Goal: Task Accomplishment & Management: Complete application form

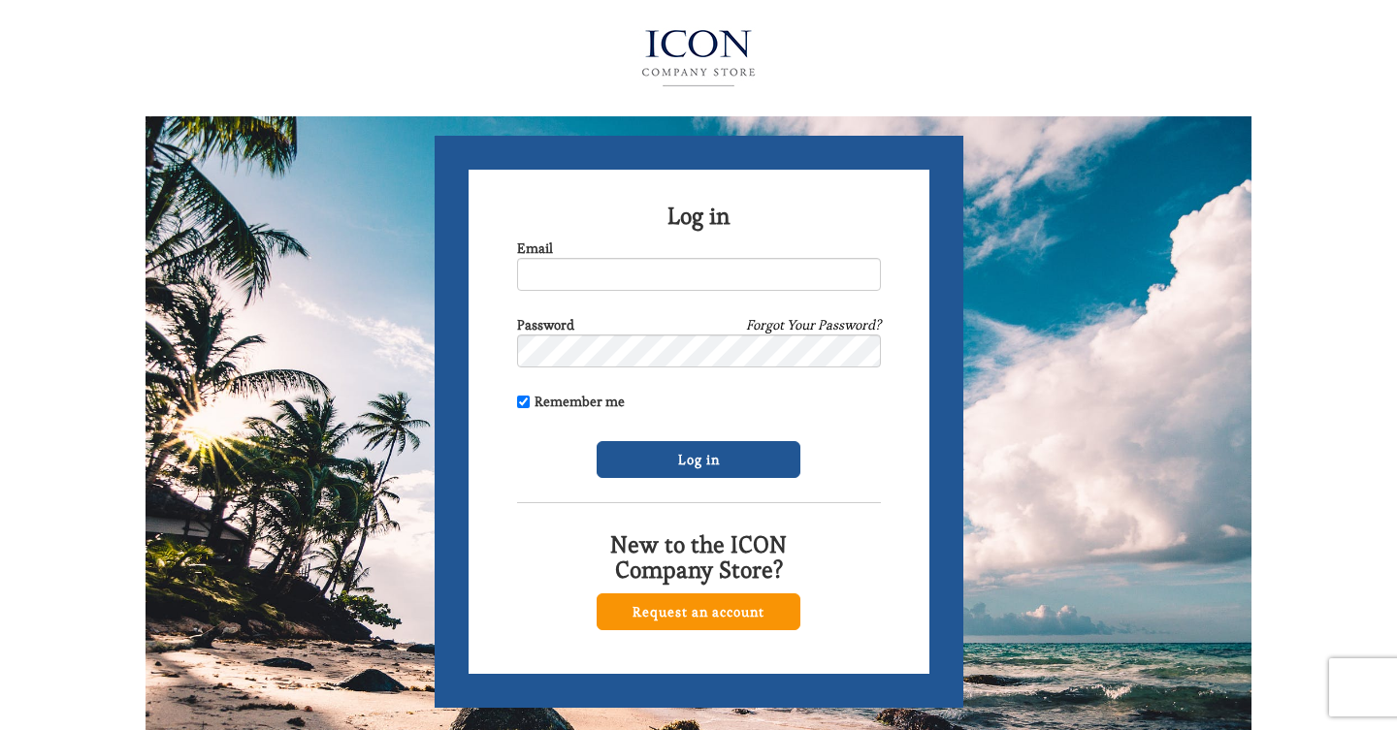
click at [697, 616] on link "Request an account" at bounding box center [699, 612] width 204 height 37
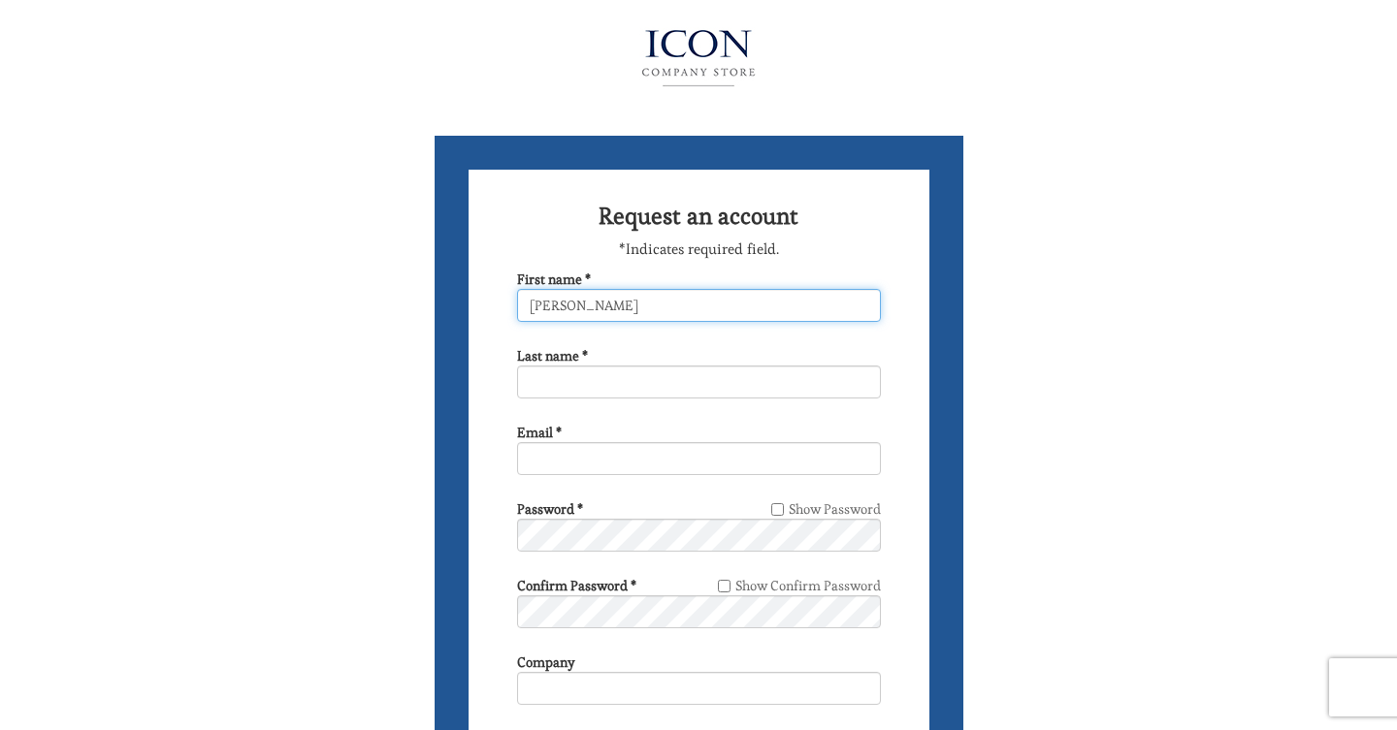
click at [594, 309] on input "James" at bounding box center [699, 305] width 364 height 33
type input "J"
type input "JAMES"
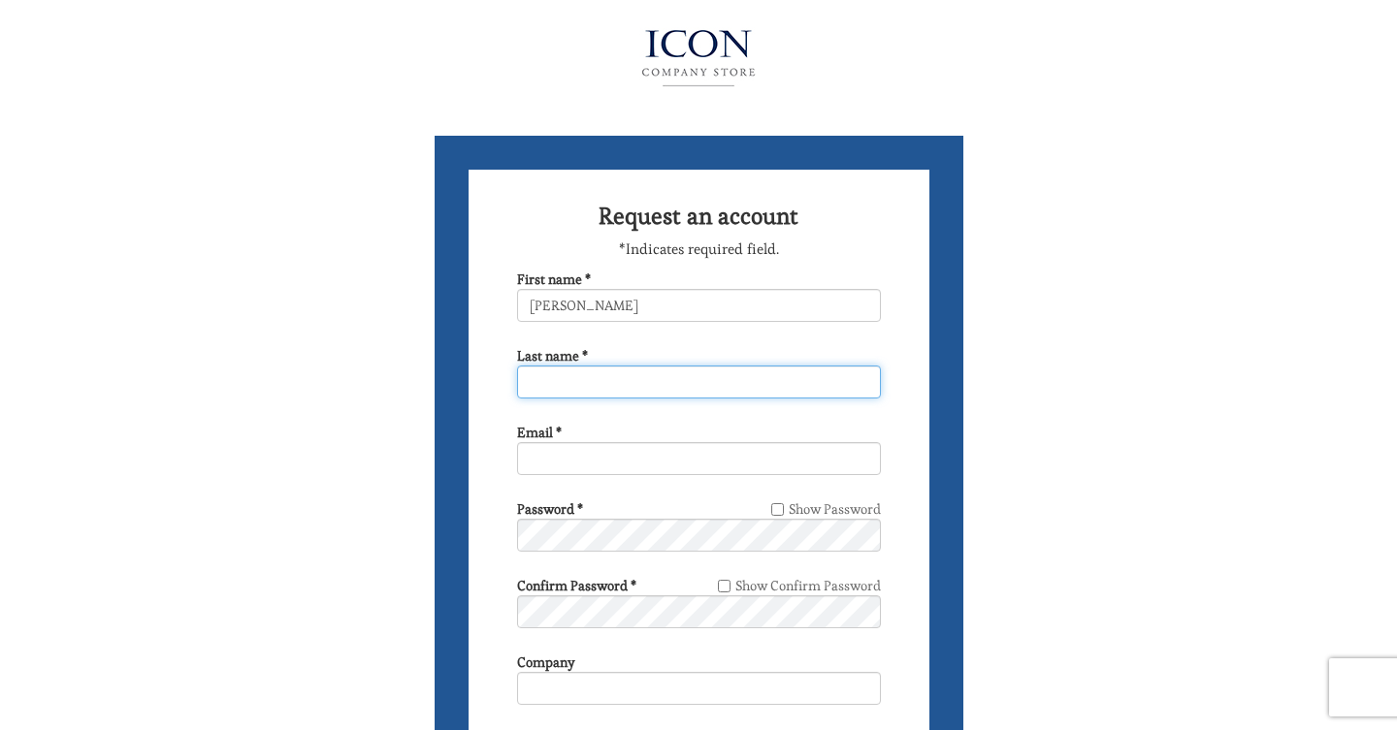
click at [550, 385] on input "Last name *" at bounding box center [699, 382] width 364 height 33
type input "ROMEIKA"
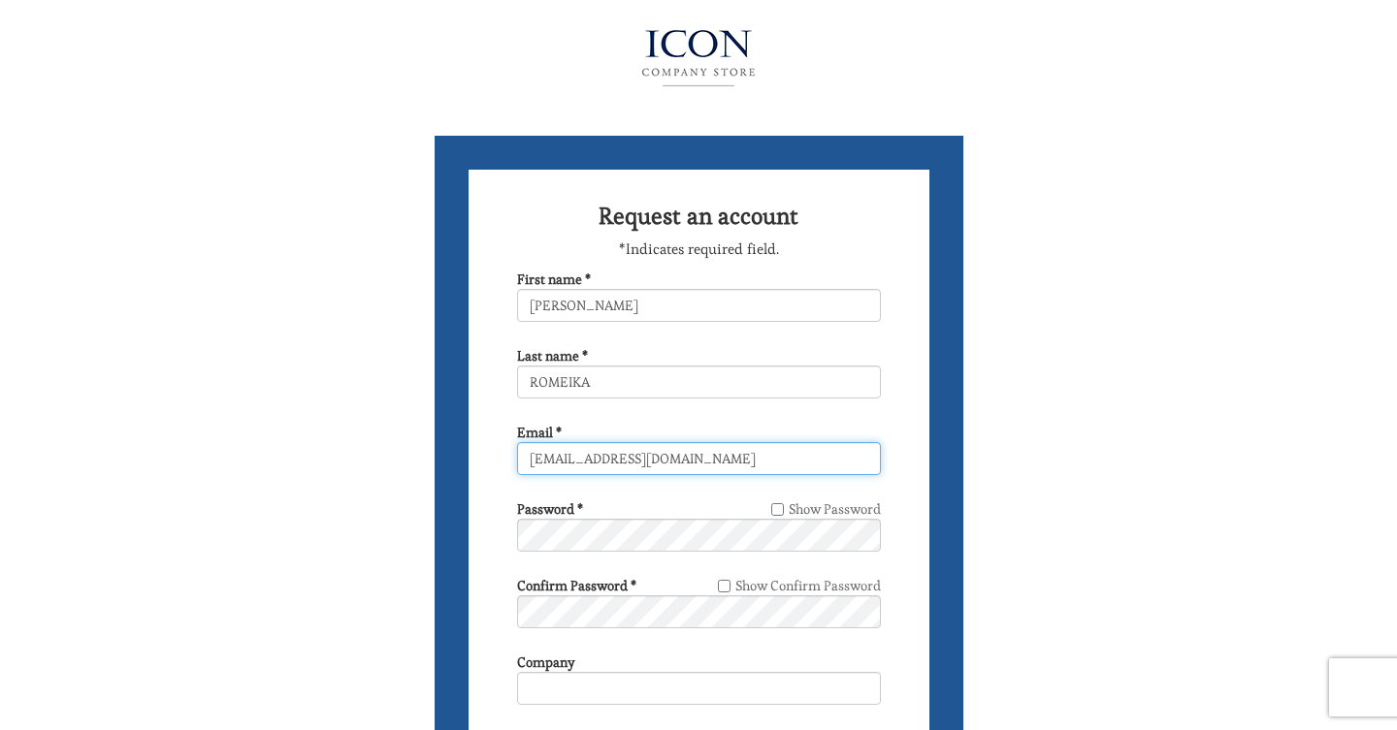
type input "jimromeika@yahoo.com"
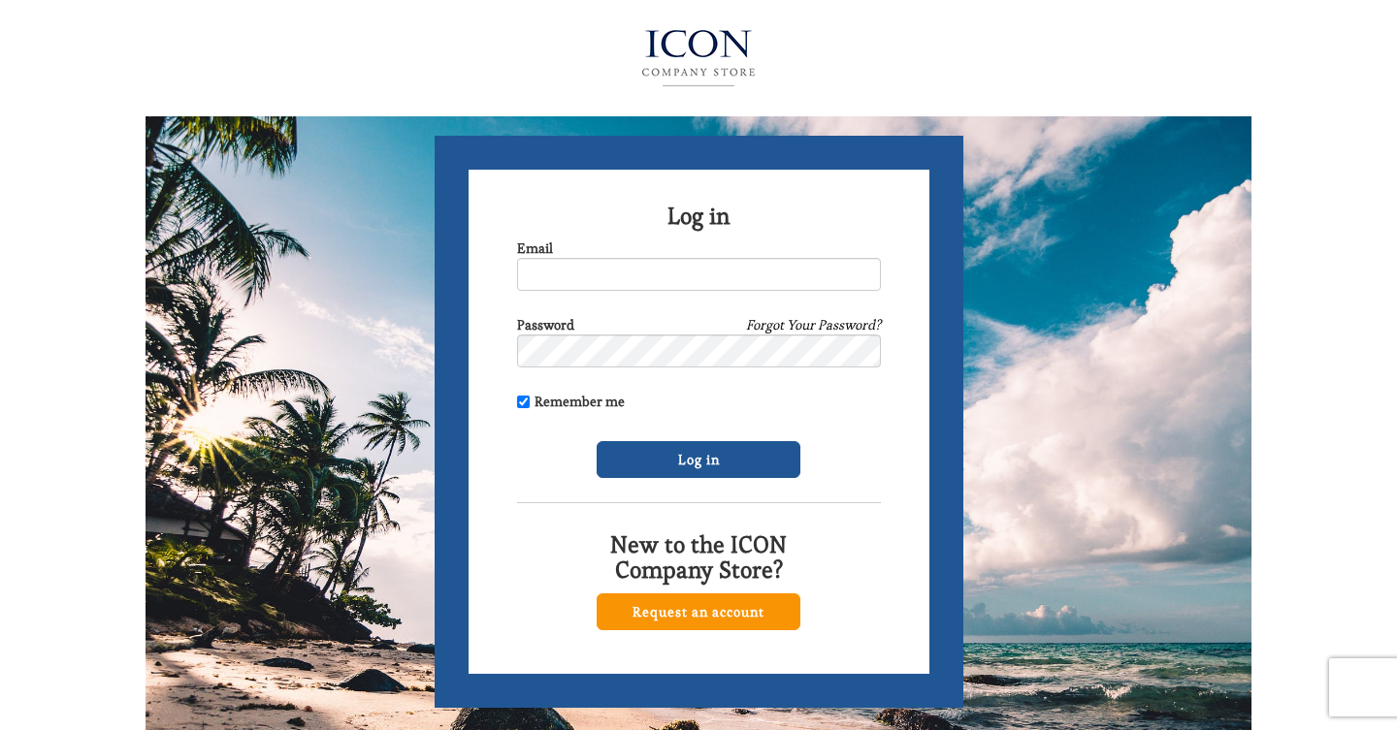
click at [711, 615] on link "Request an account" at bounding box center [699, 612] width 204 height 37
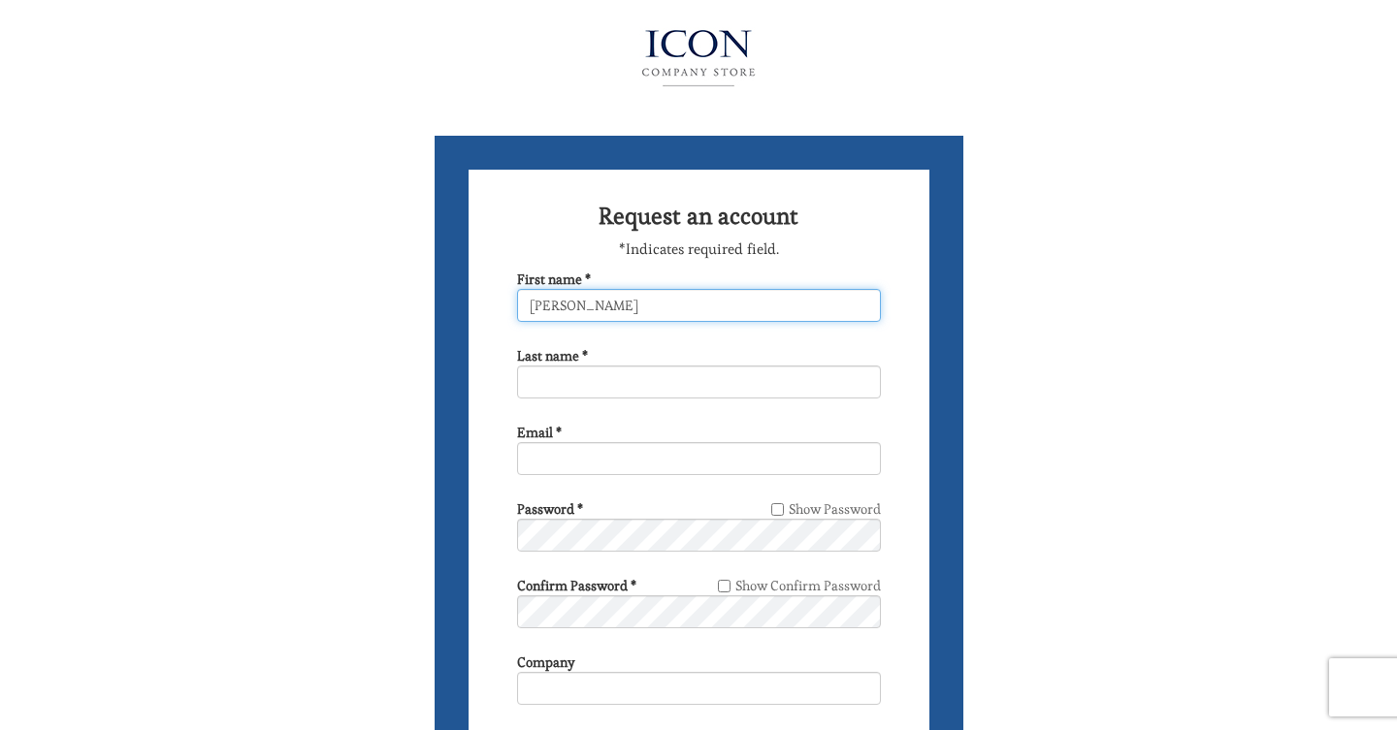
type input "JAMES"
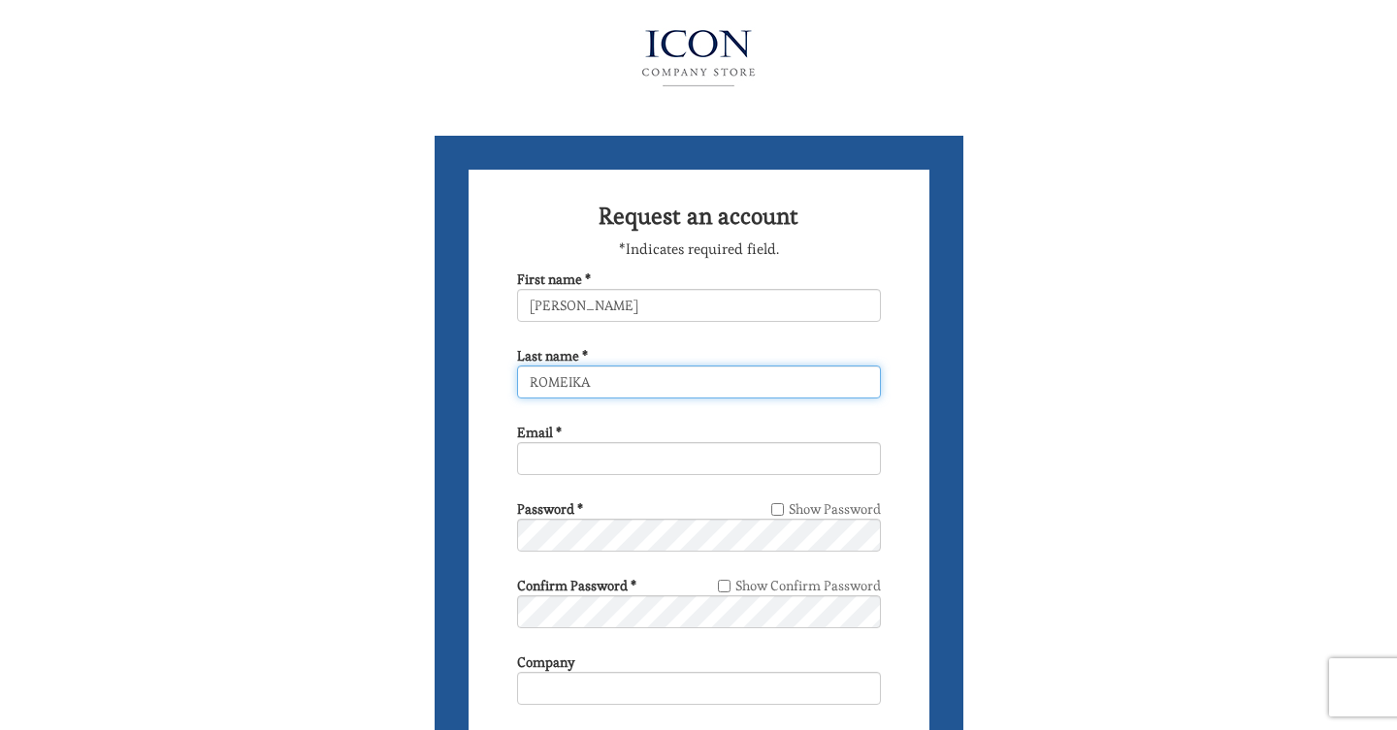
type input "ROMEIKA"
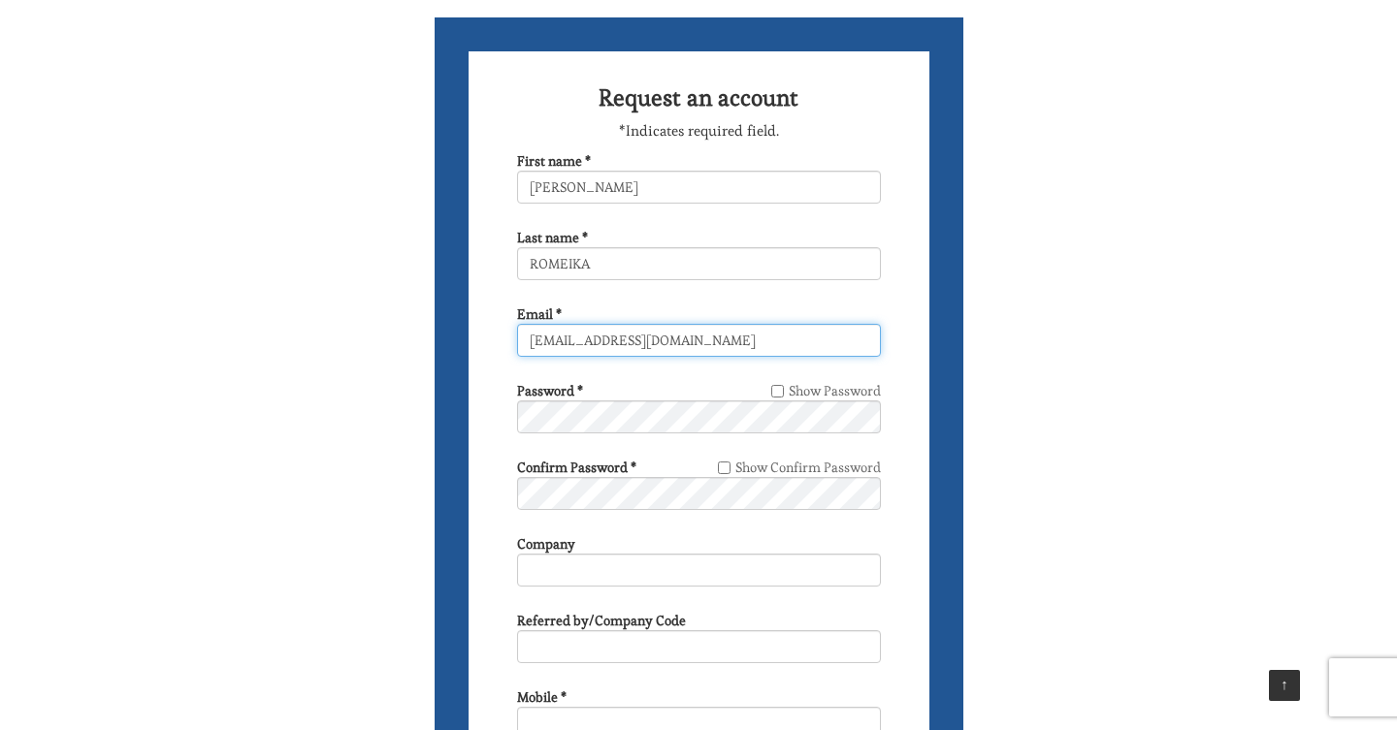
scroll to position [131, 0]
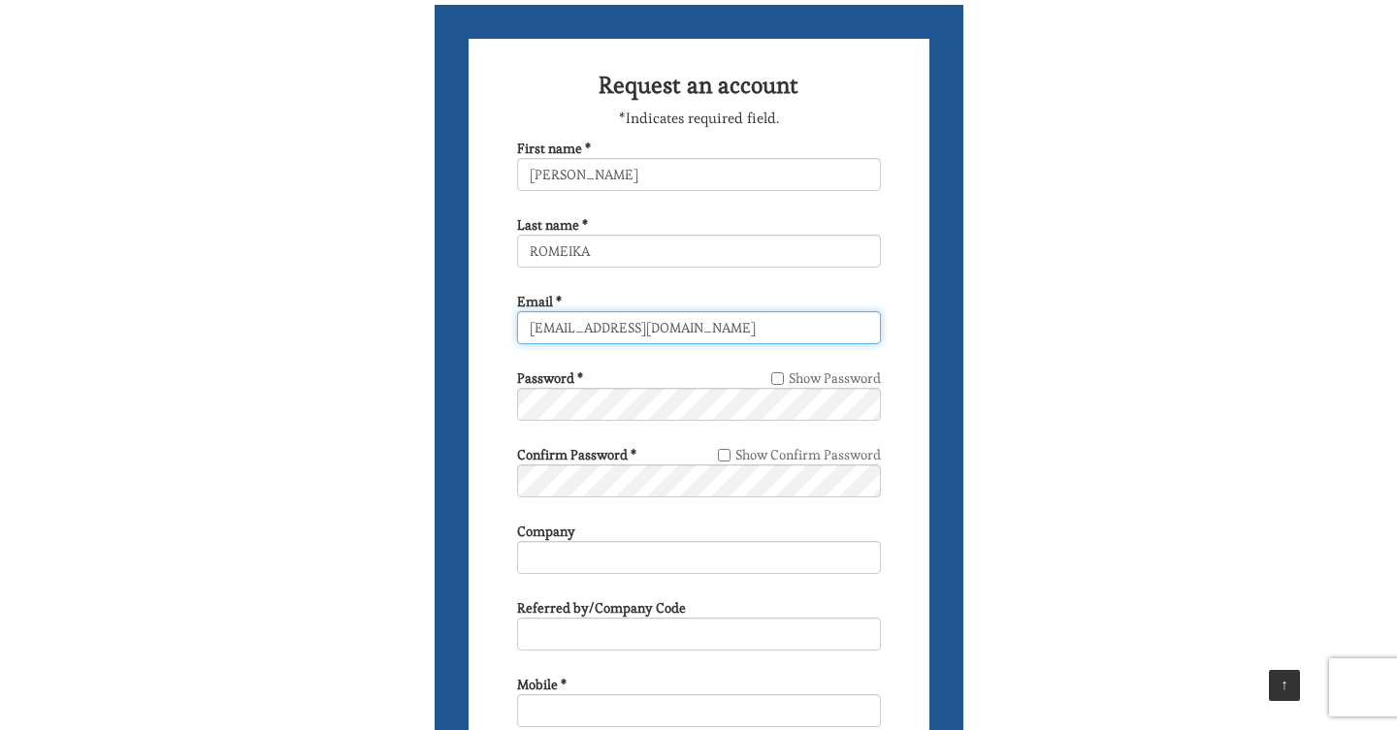
type input "jimromeika@yahoo.com"
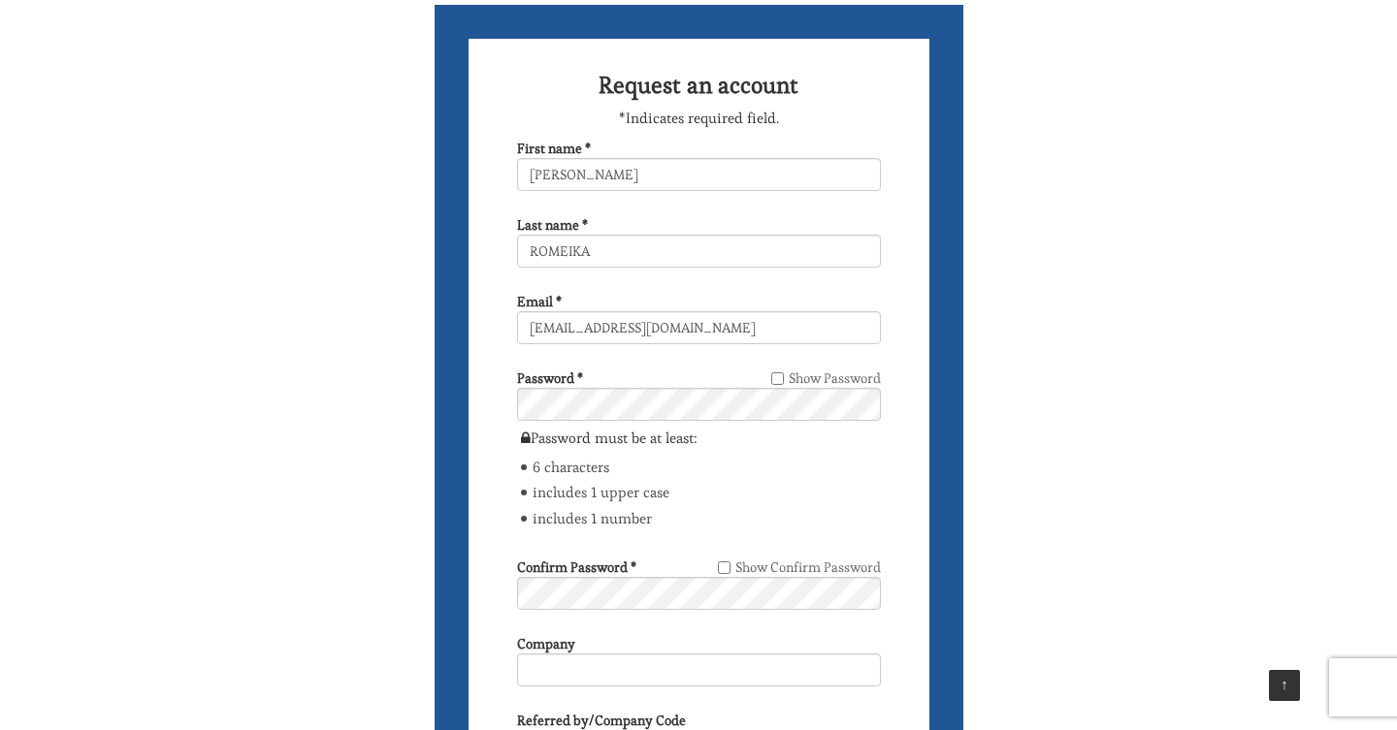
click at [782, 377] on input "Show Password" at bounding box center [777, 378] width 13 height 13
checkbox input "true"
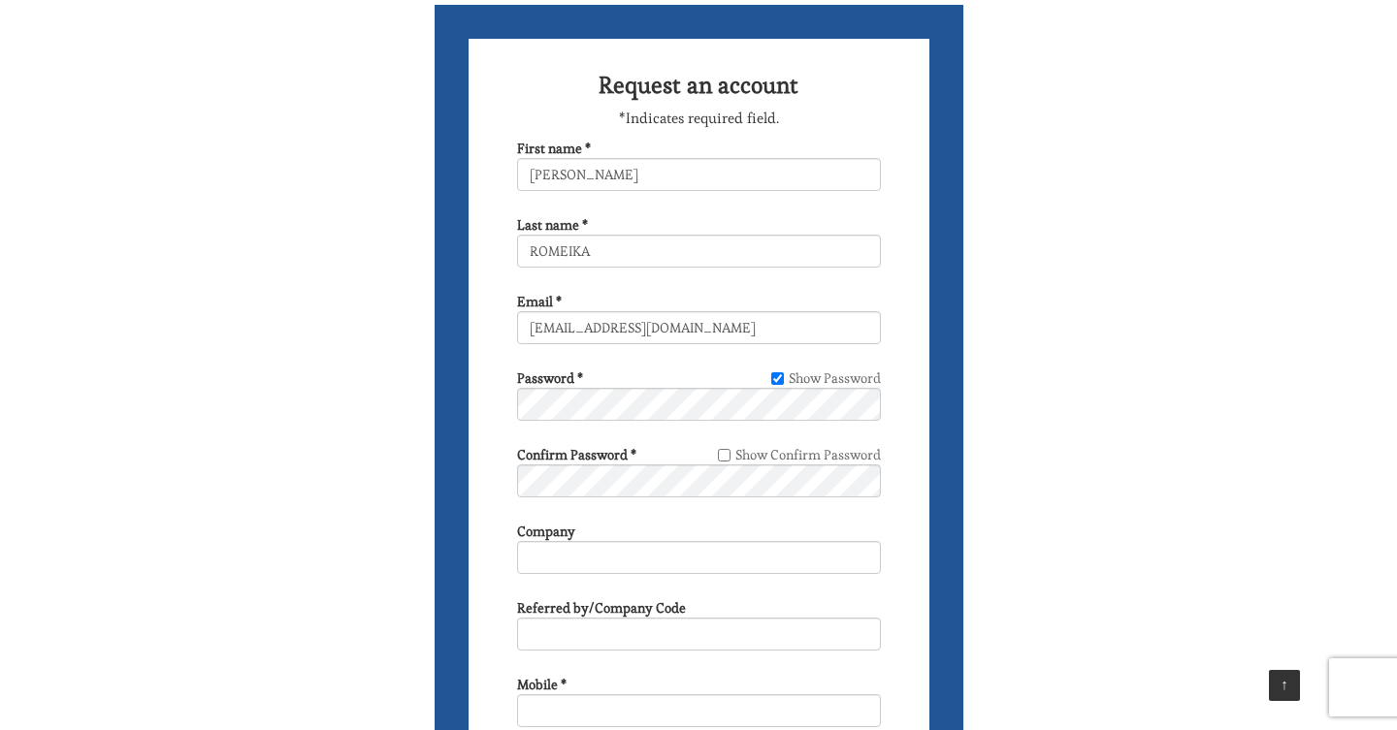
click at [725, 451] on input "Show Confirm Password" at bounding box center [724, 455] width 13 height 13
checkbox input "true"
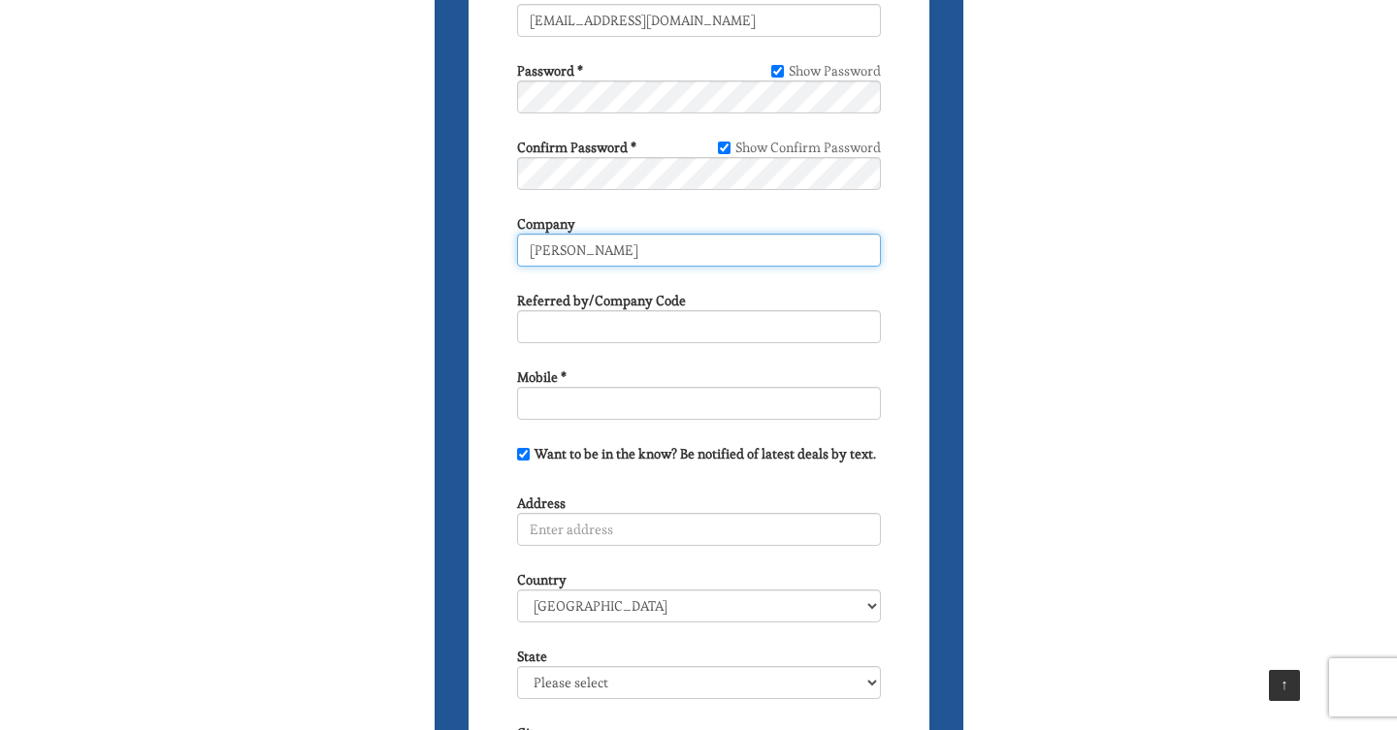
scroll to position [442, 0]
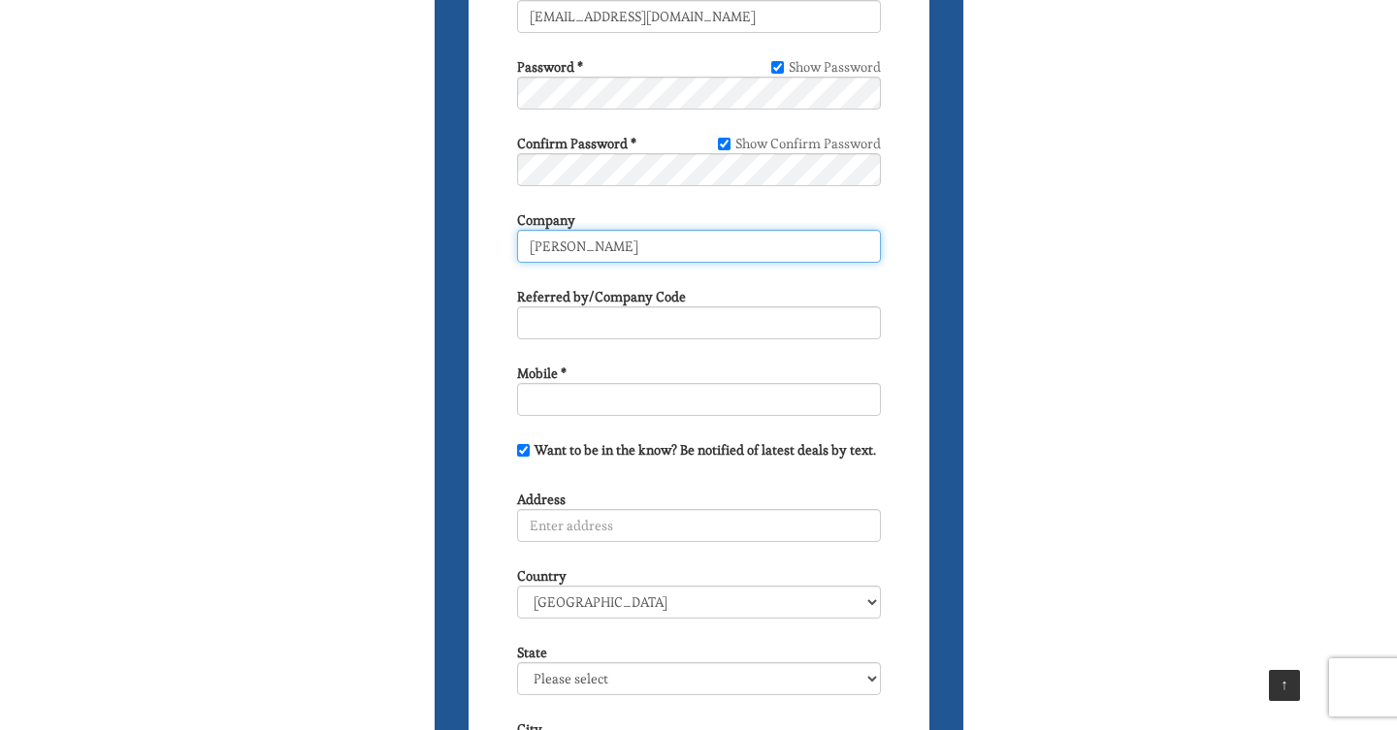
type input "[PERSON_NAME]"
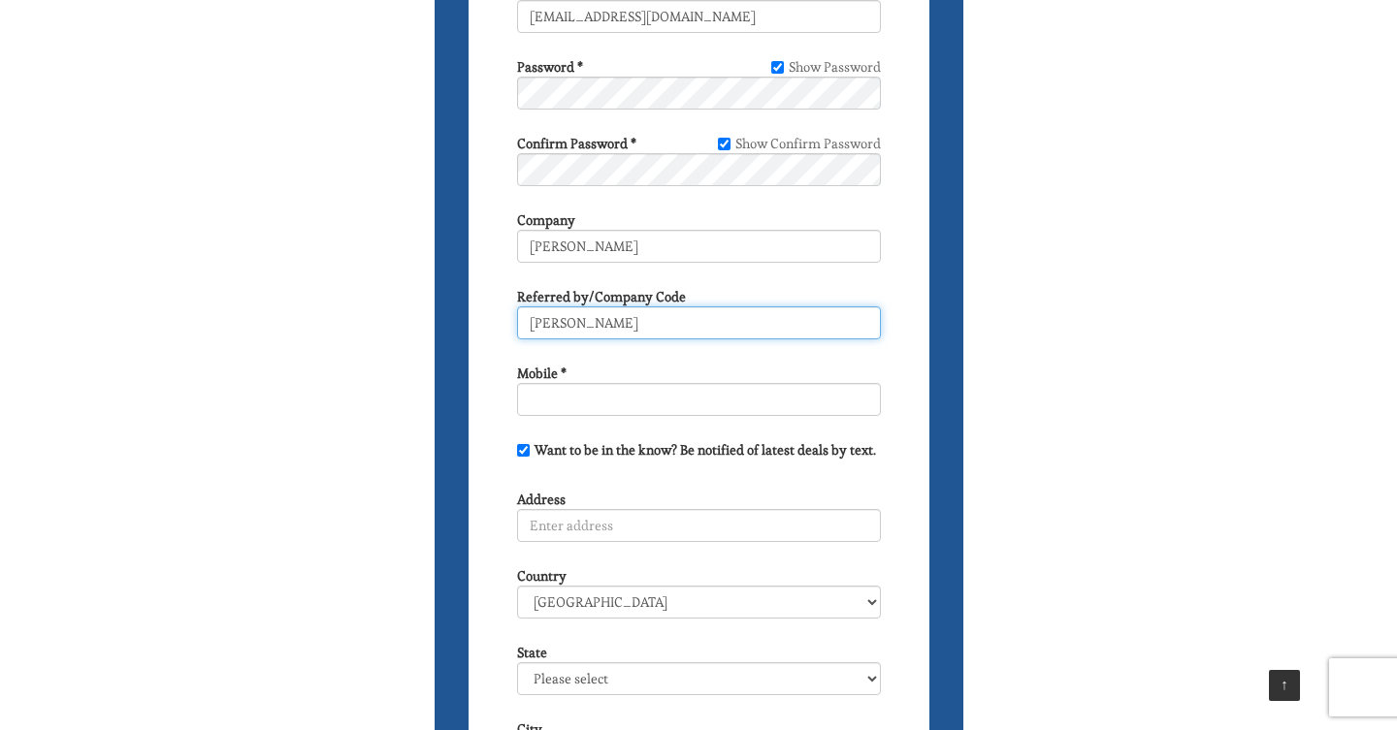
type input "[PERSON_NAME]"
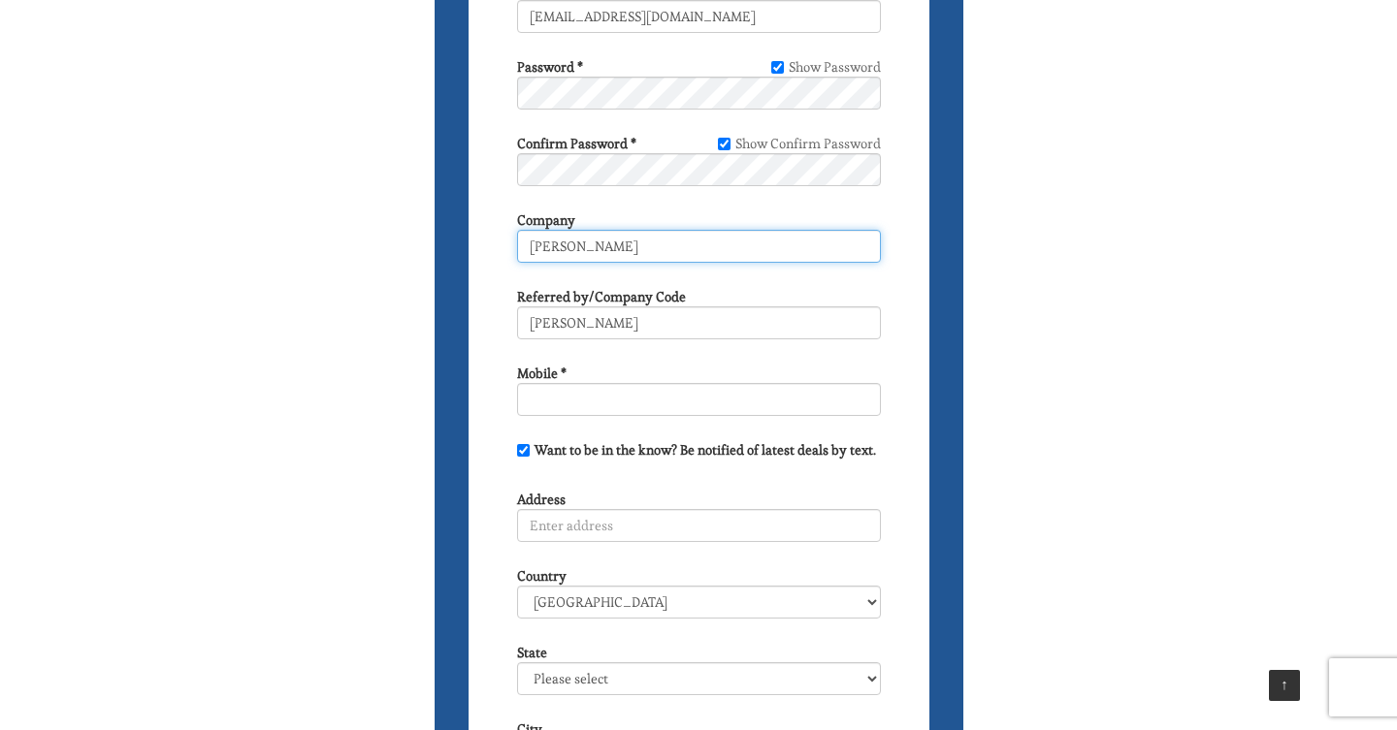
click at [659, 249] on input "Carol Mc Gonagle" at bounding box center [699, 246] width 364 height 33
type input "C"
type input "Continuum Media"
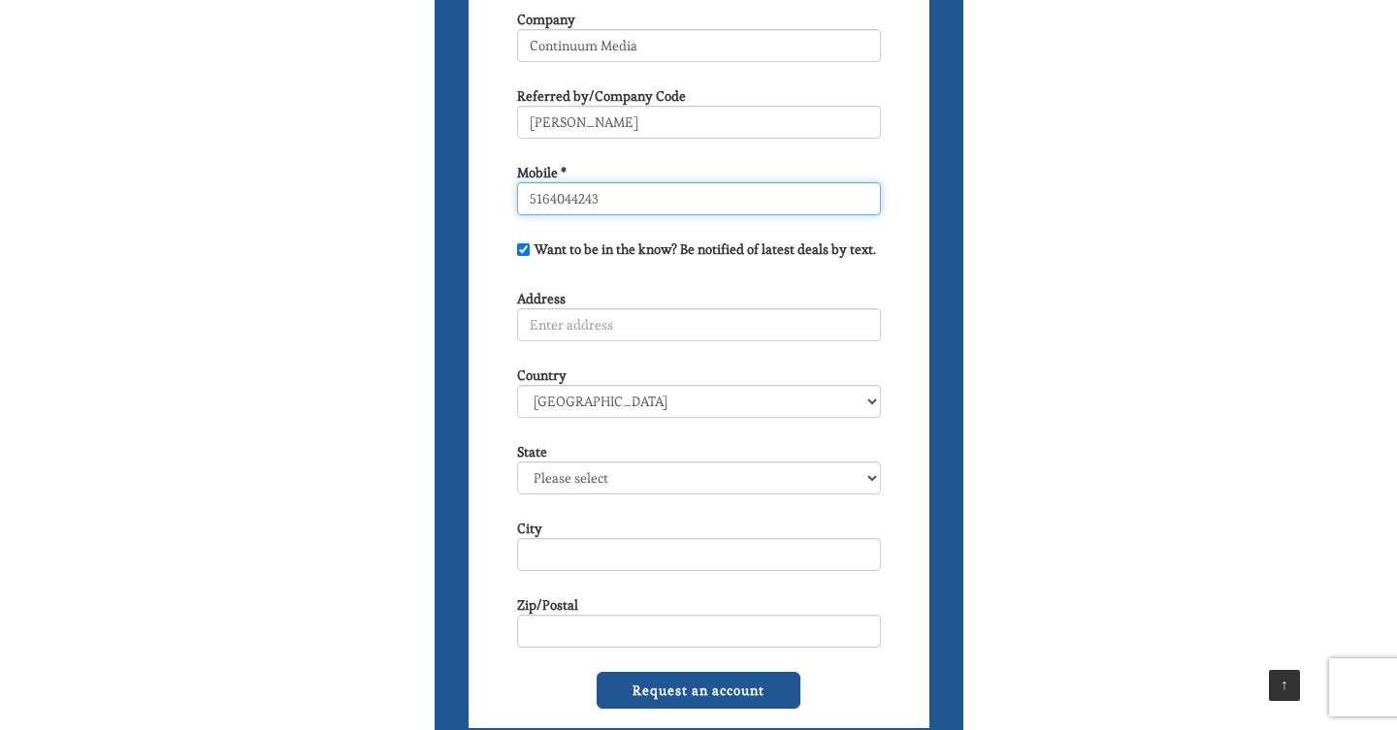
scroll to position [648, 0]
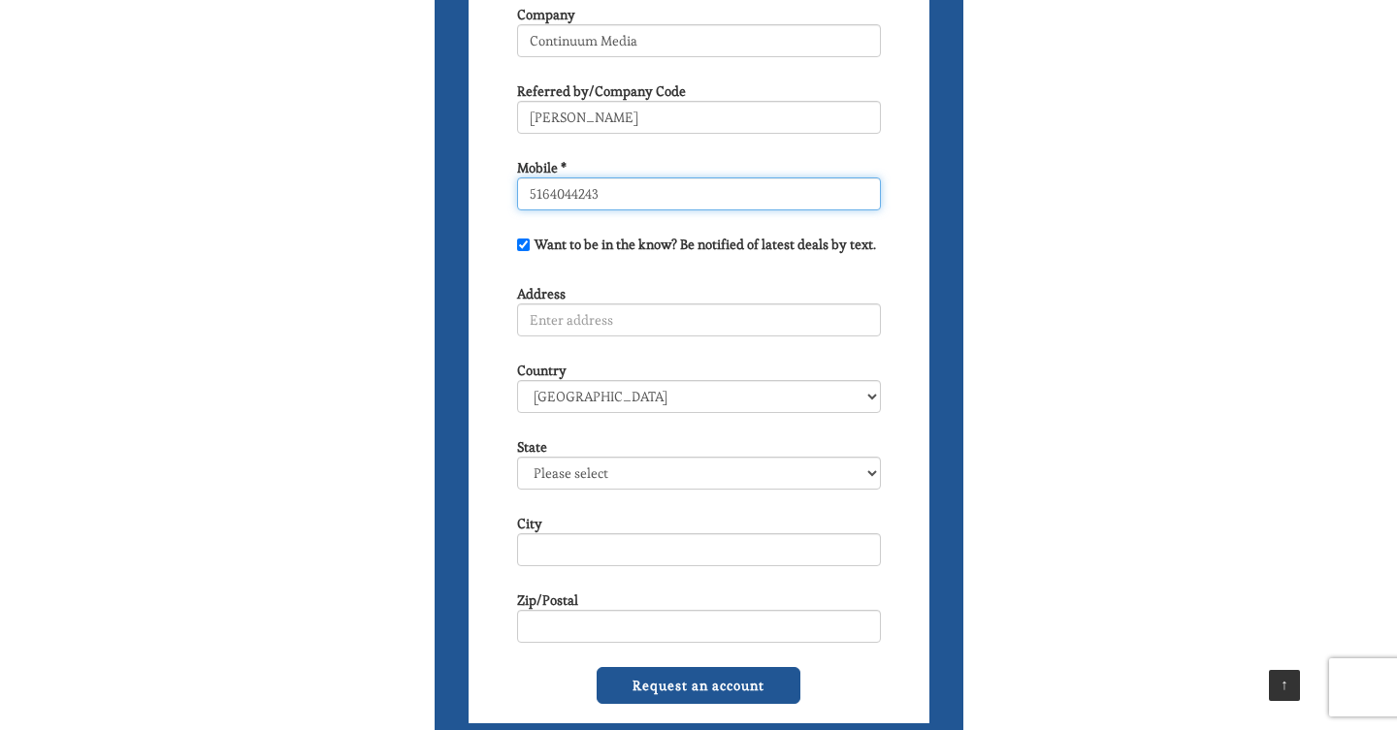
type input "5164044243"
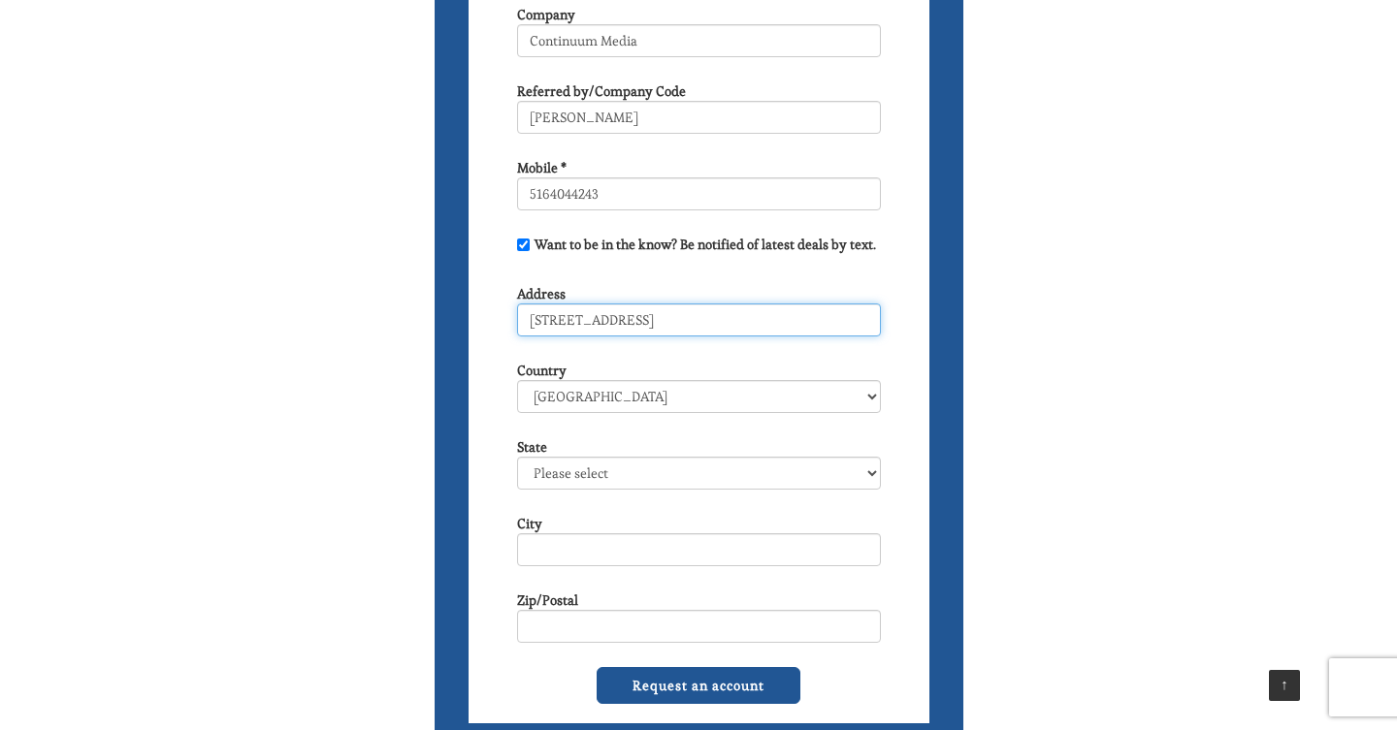
type input "404 Atlantic Ave"
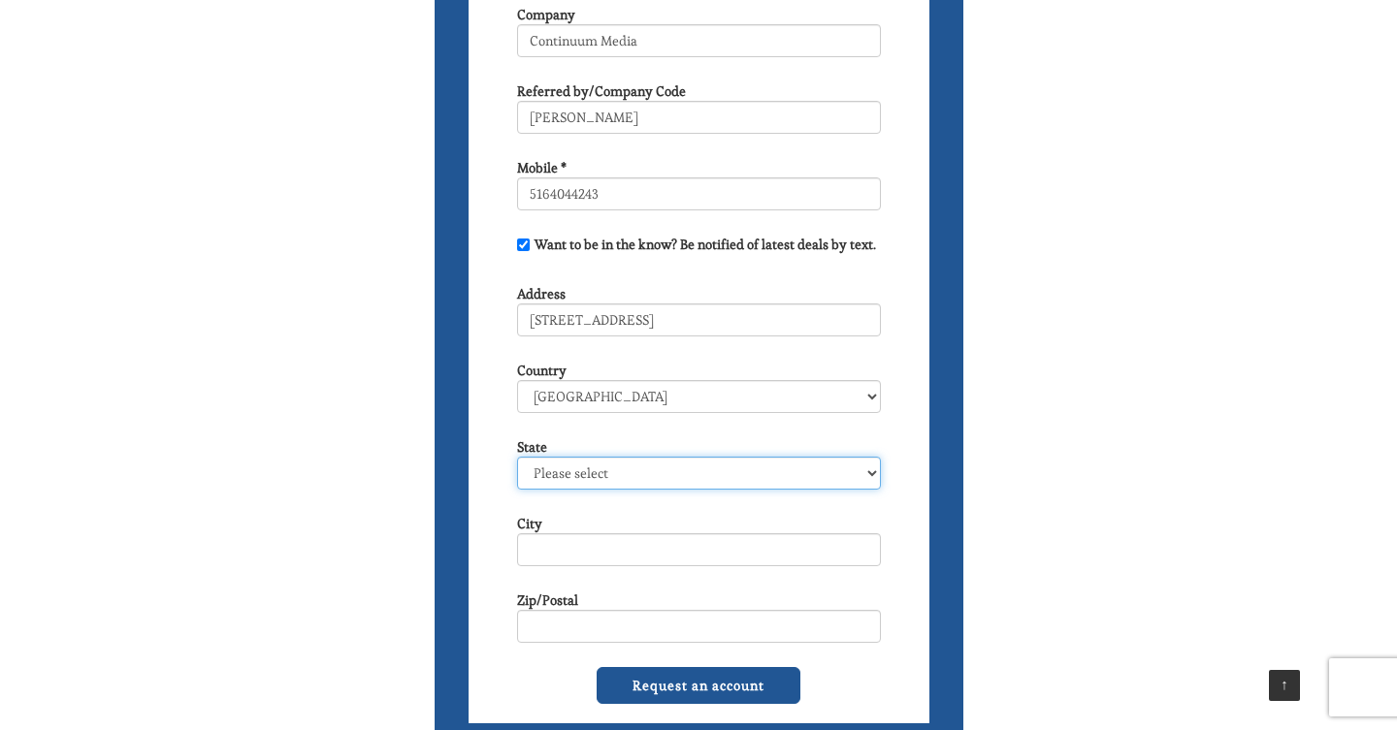
select select "NY"
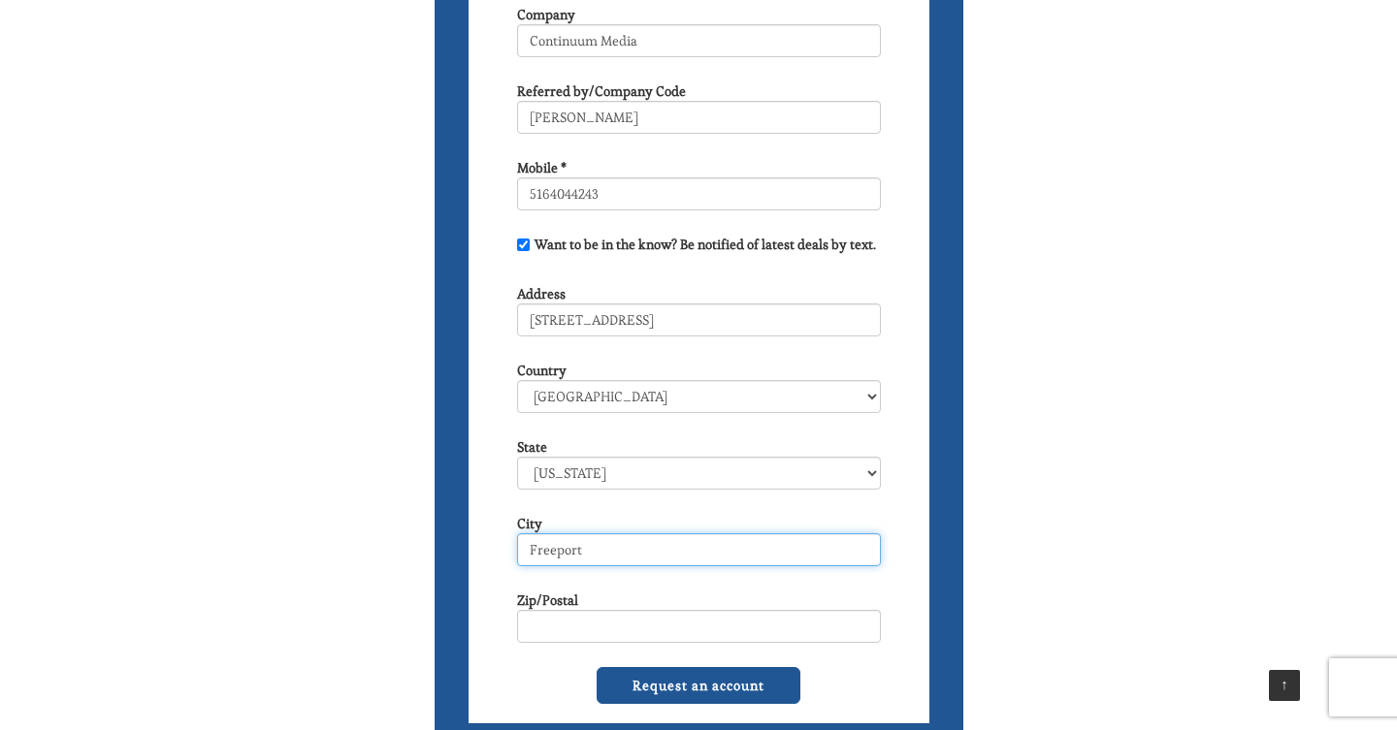
type input "Freeport"
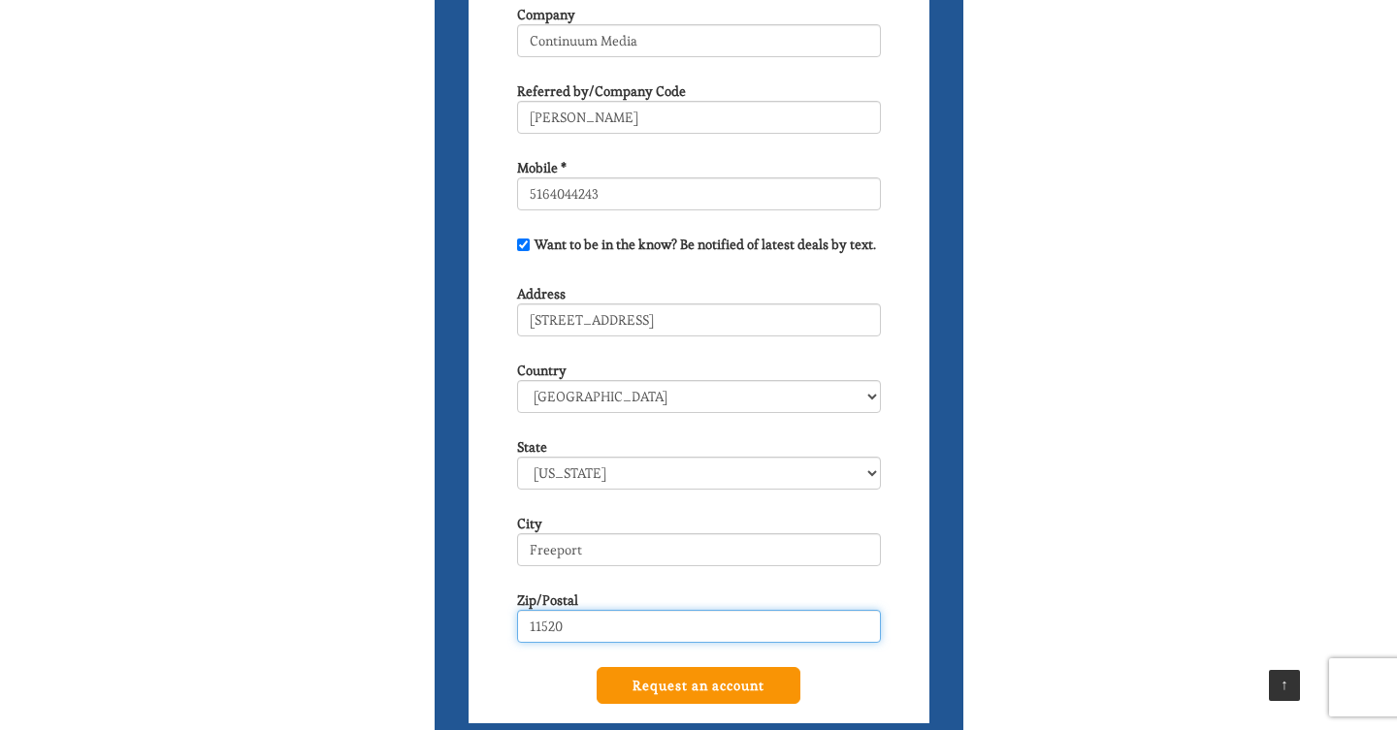
type input "11520"
click at [691, 704] on input "Request an account" at bounding box center [699, 685] width 204 height 37
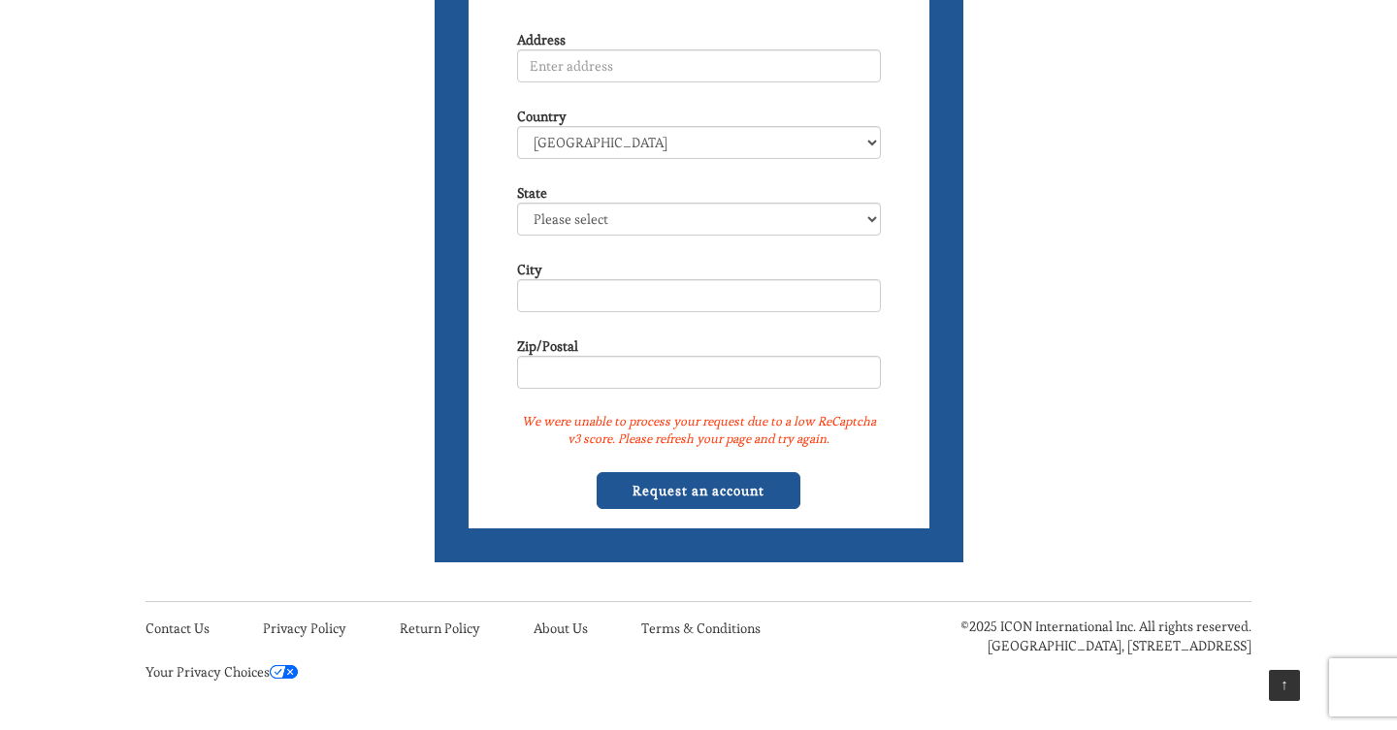
scroll to position [915, 0]
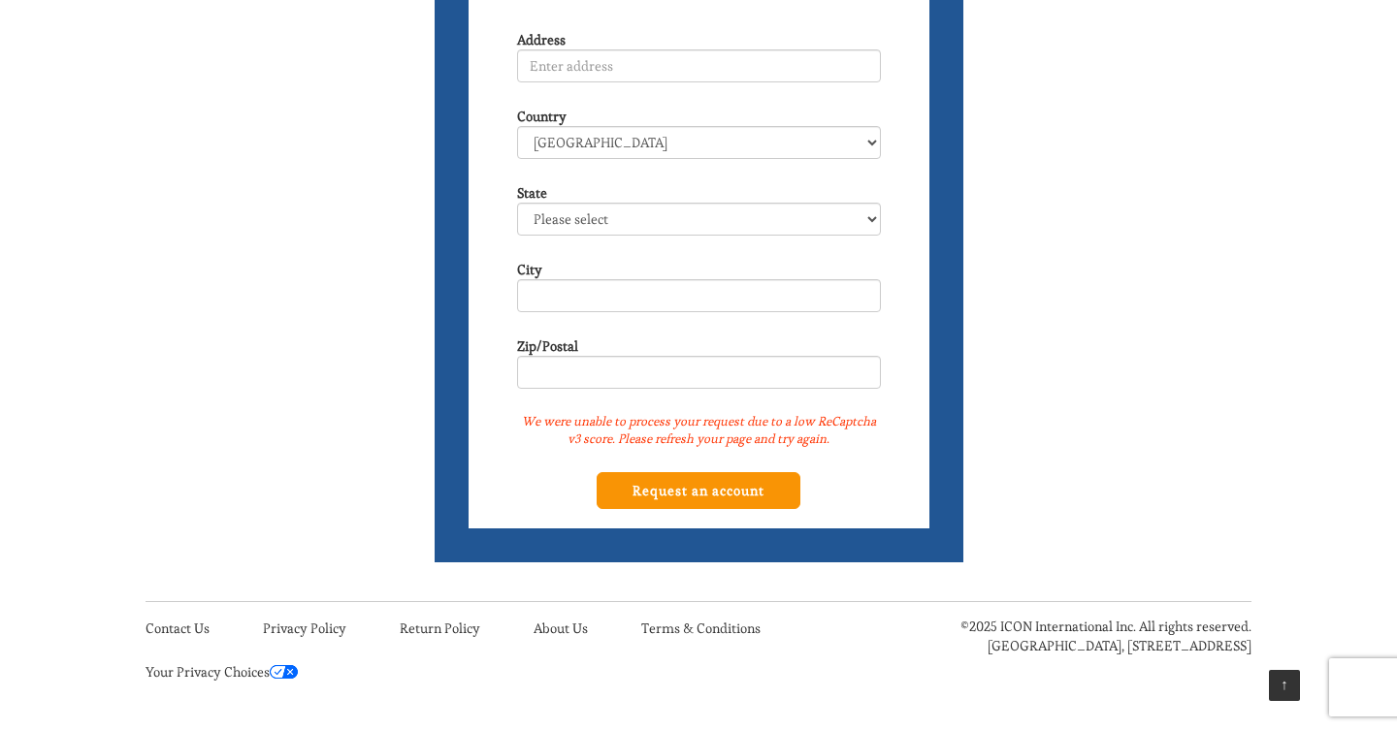
click at [755, 488] on input "Request an account" at bounding box center [699, 490] width 204 height 37
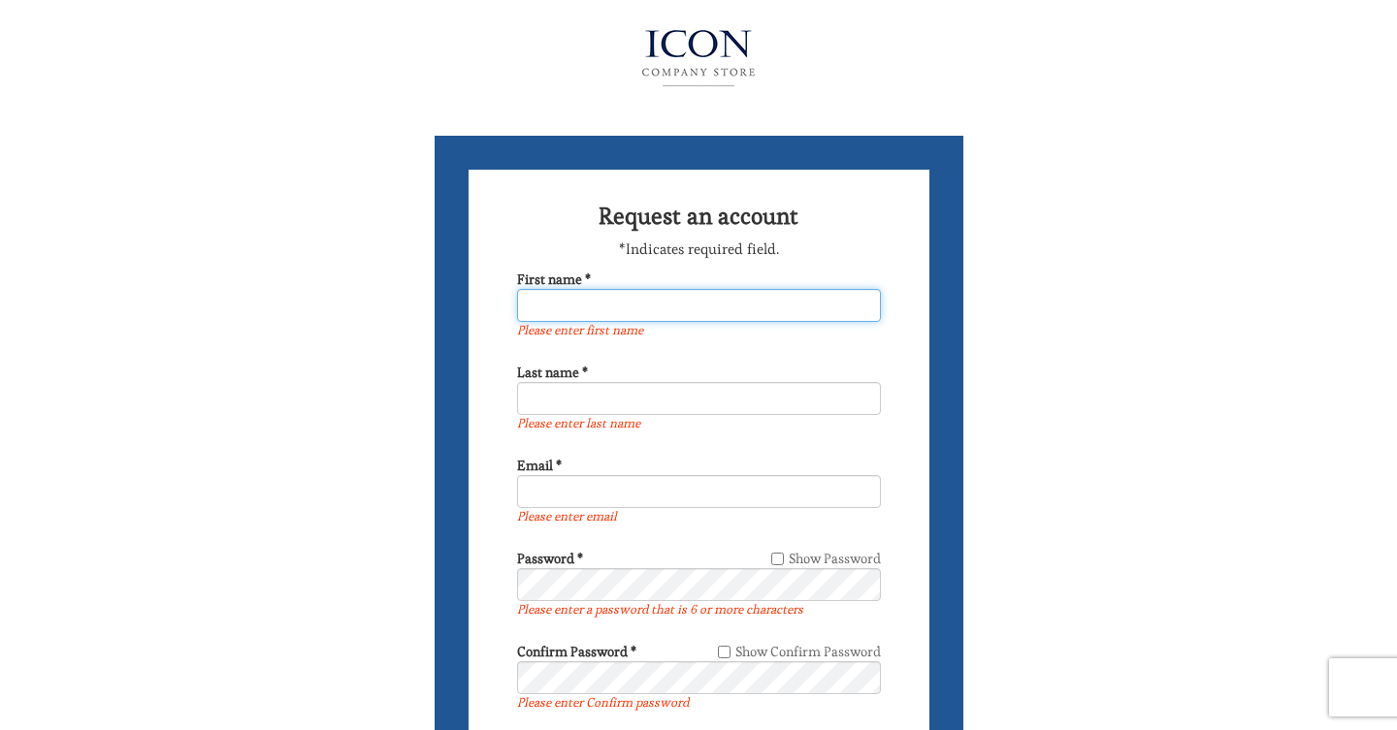
type input "J"
type input "[PERSON_NAME]"
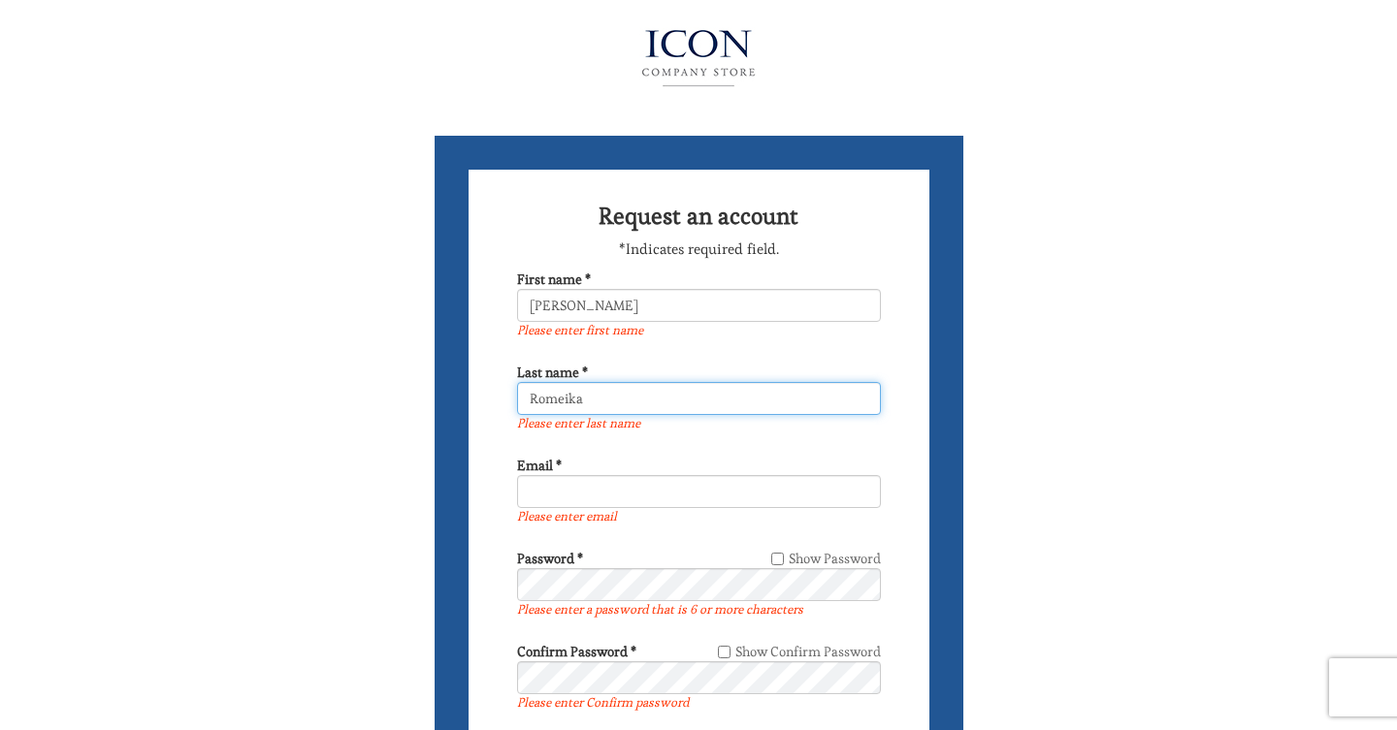
type input "Romeika"
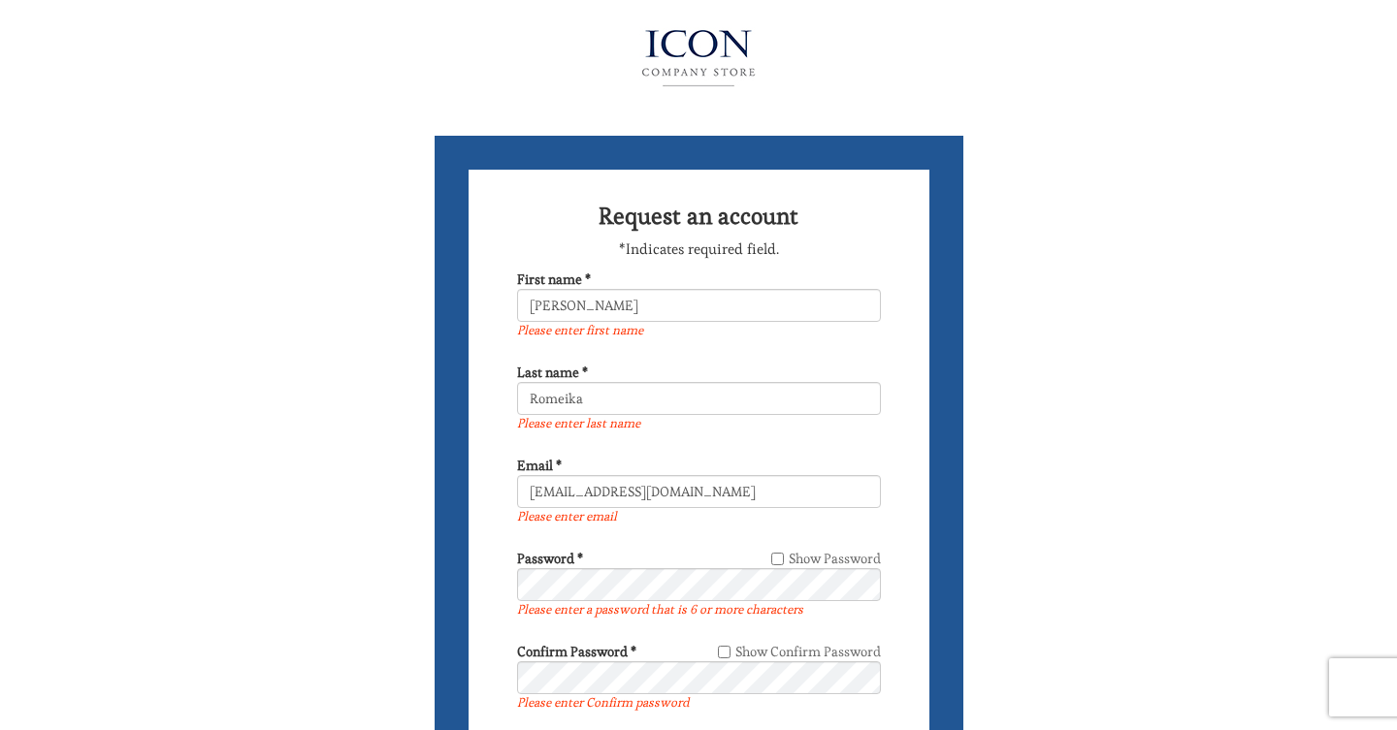
type input "[EMAIL_ADDRESS][DOMAIN_NAME]"
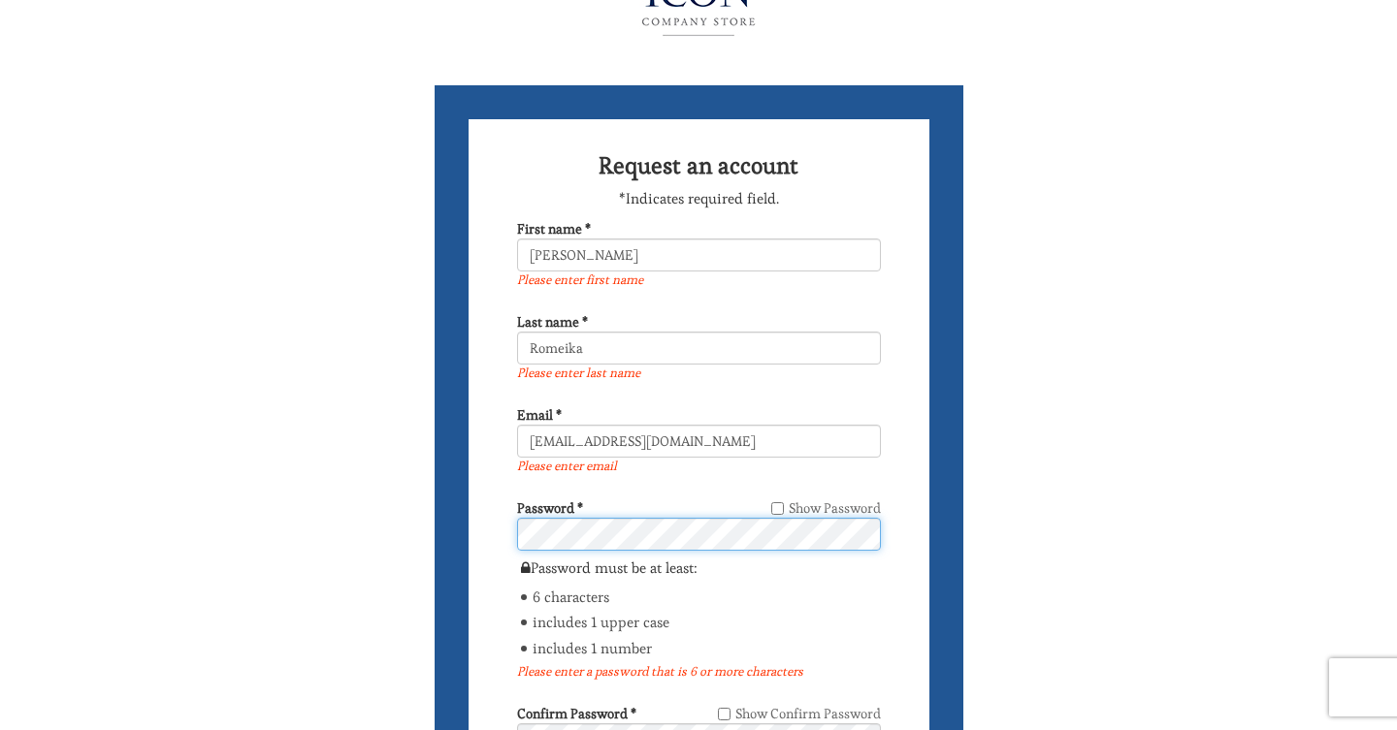
scroll to position [53, 0]
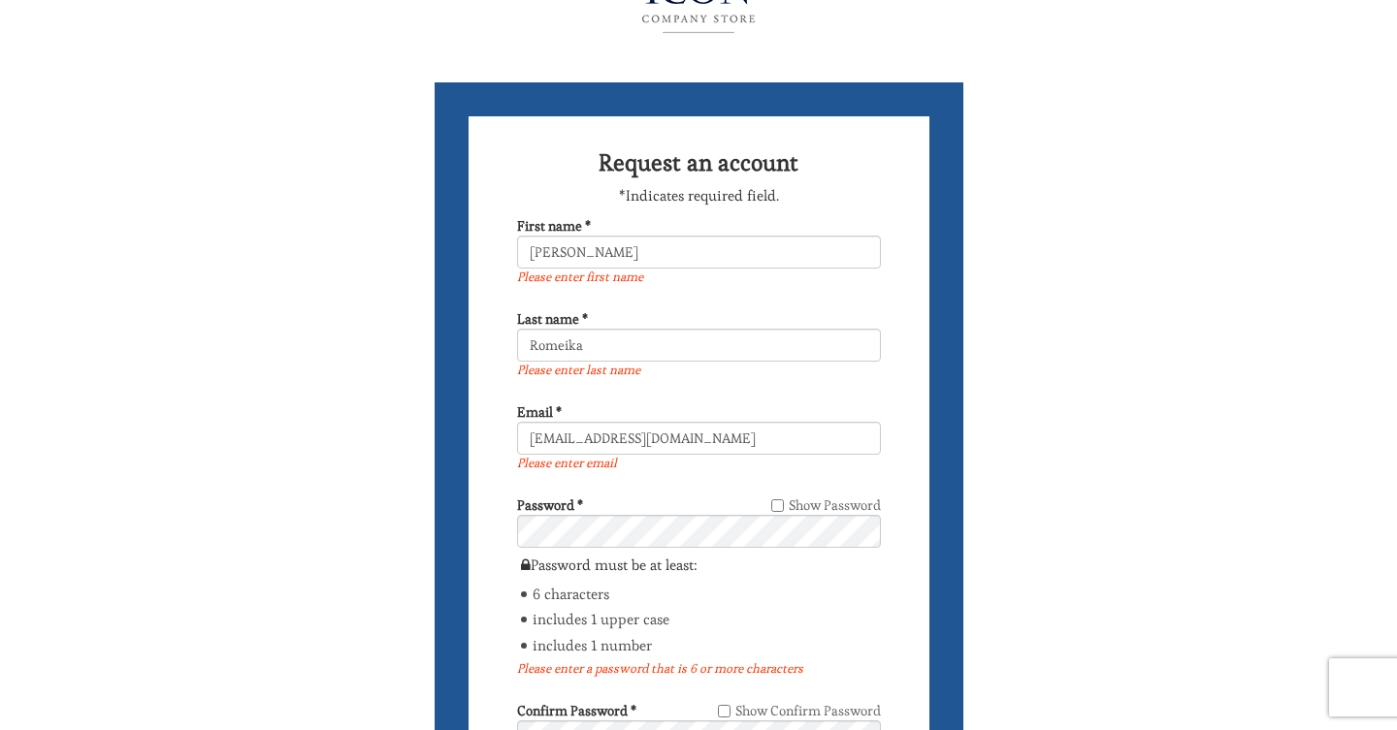
click at [782, 503] on input "Show Password" at bounding box center [777, 506] width 13 height 13
checkbox input "true"
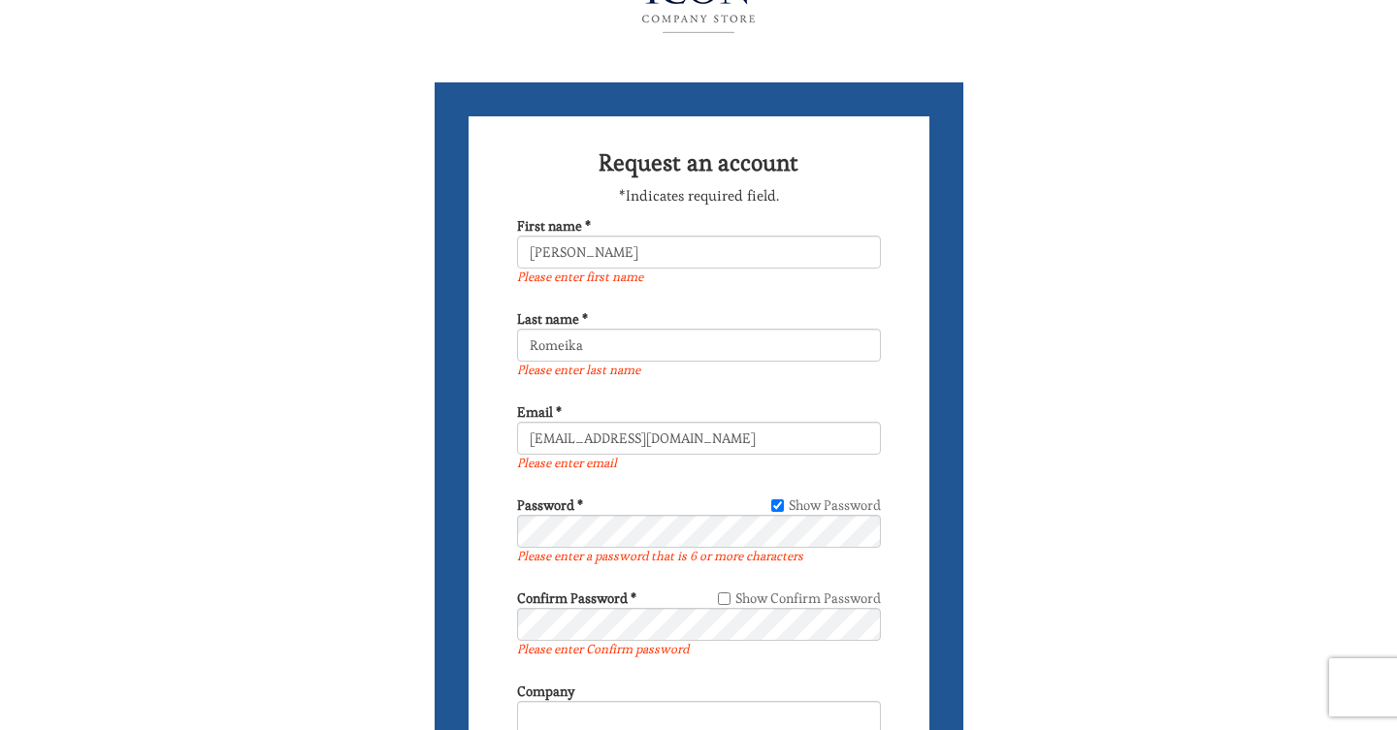
click at [727, 598] on input "Show Confirm Password" at bounding box center [724, 599] width 13 height 13
checkbox input "true"
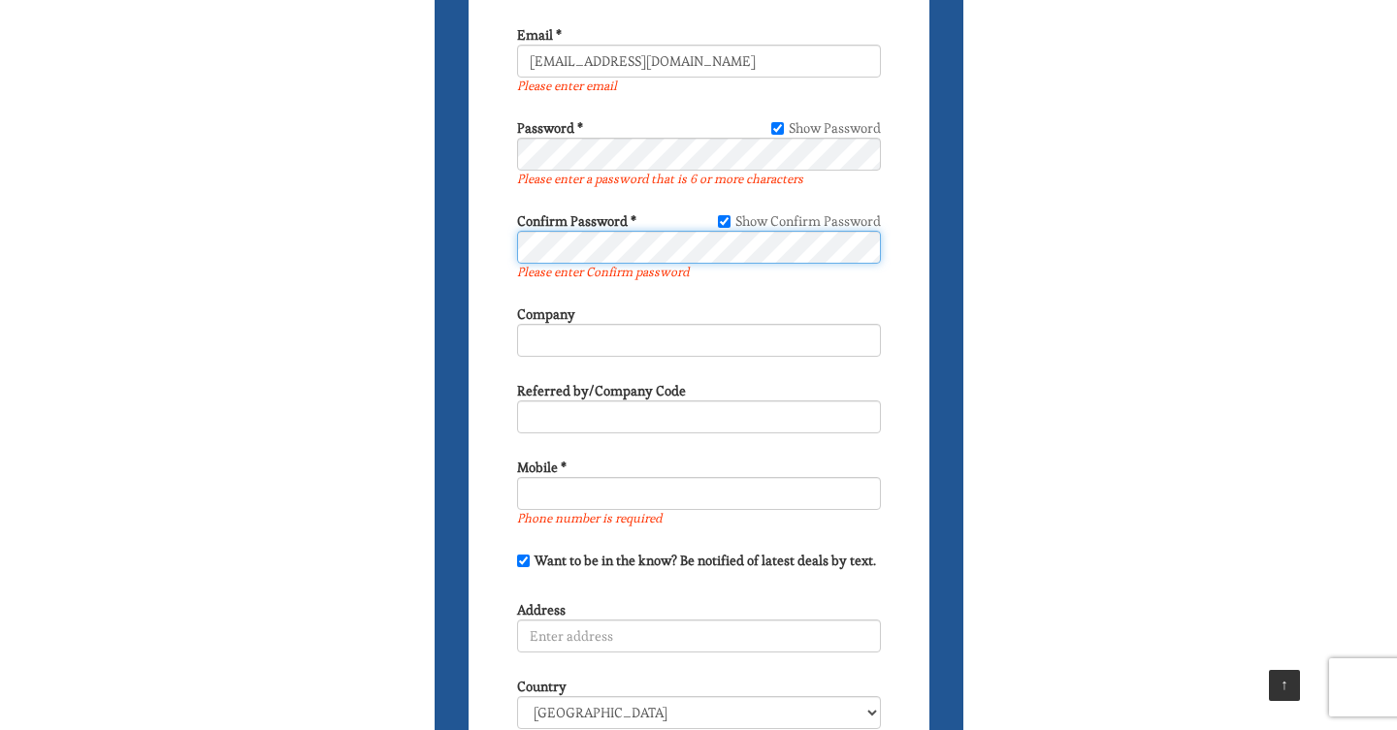
scroll to position [433, 0]
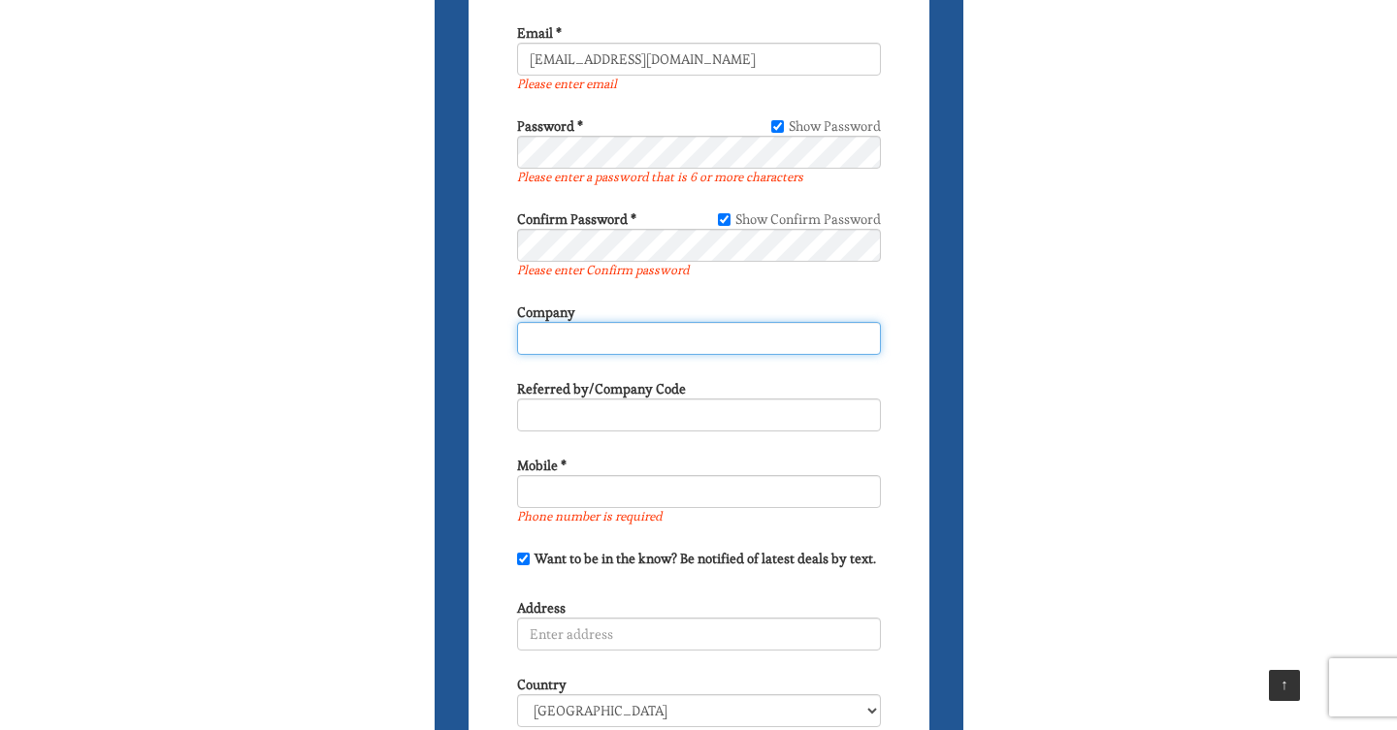
click at [864, 339] on input "Company" at bounding box center [699, 338] width 364 height 33
click at [864, 333] on input "Company" at bounding box center [699, 338] width 364 height 33
click at [857, 336] on input "Company" at bounding box center [699, 338] width 364 height 33
type input "Continuum Media"
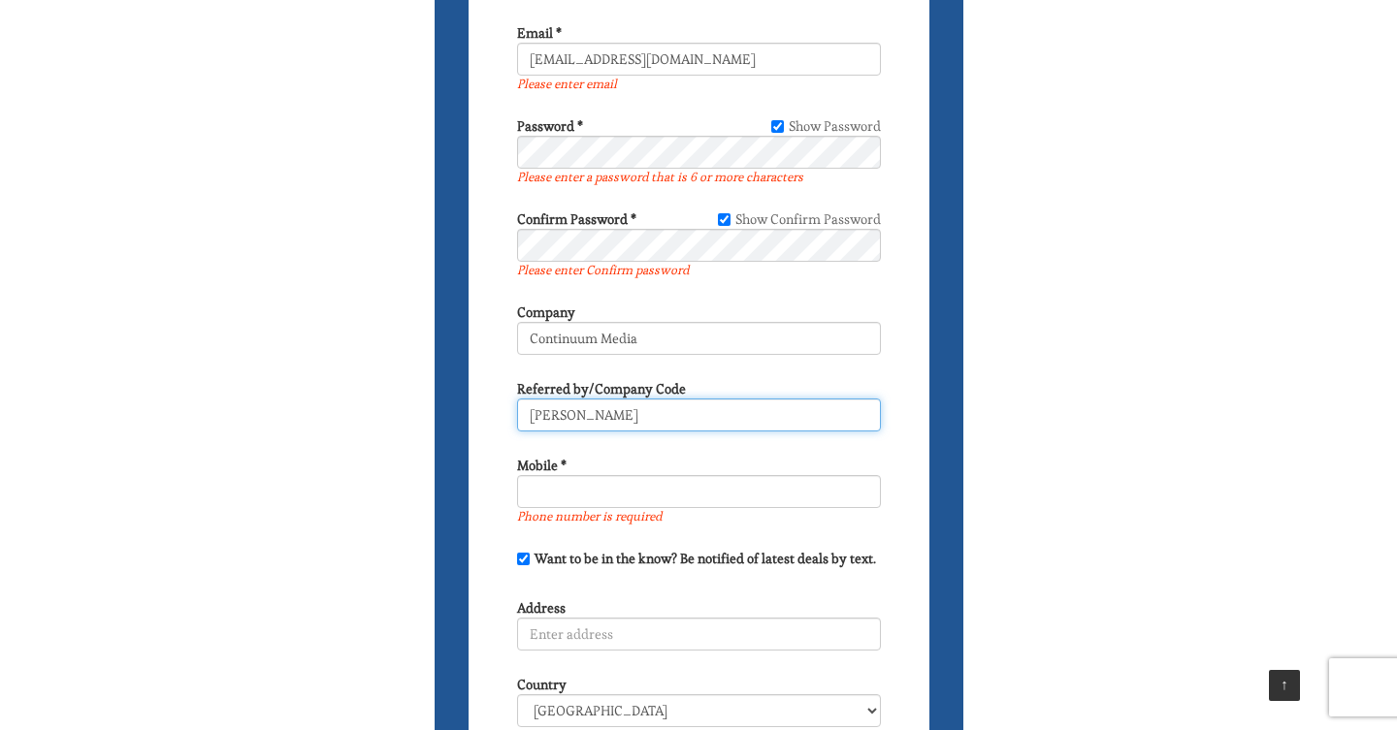
type input "Carol Mc Gonagle"
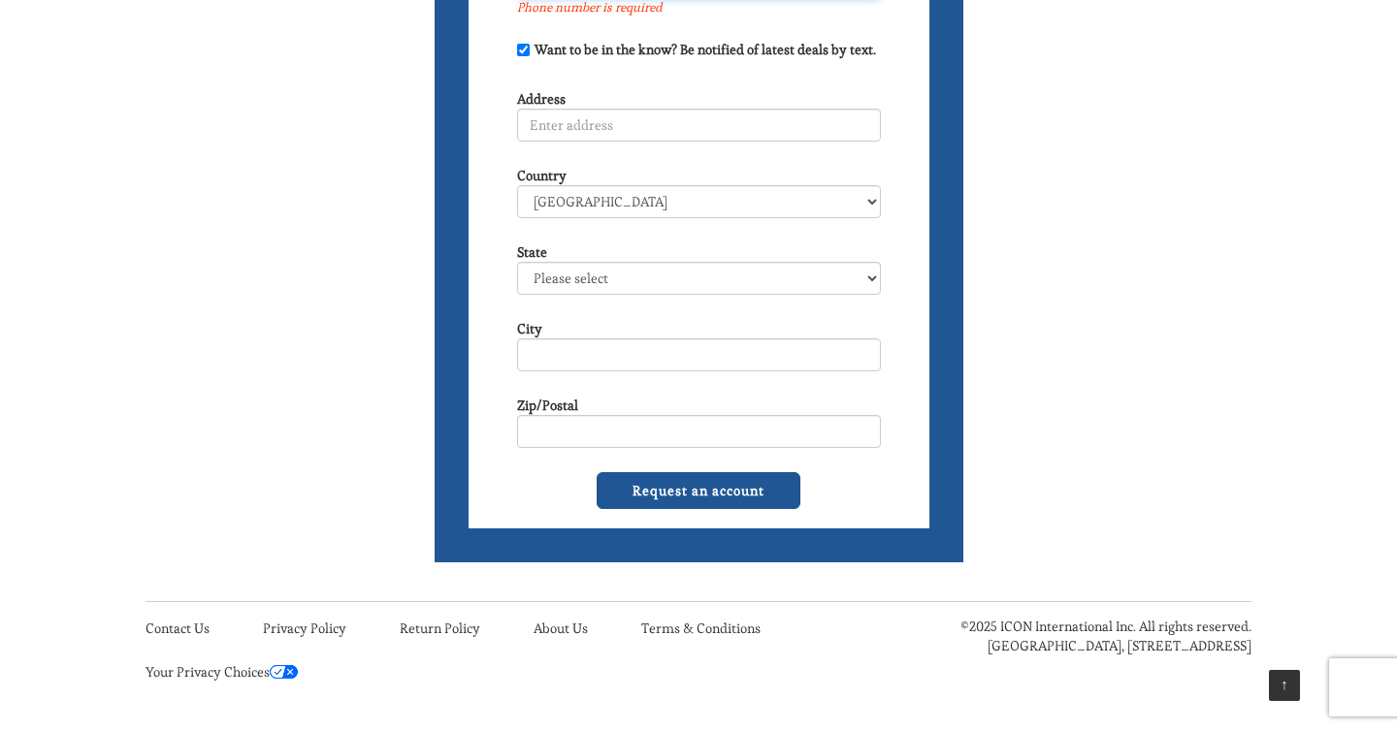
scroll to position [958, 0]
type input "5164044243"
type input "404 Atlantic Ave"
select select "NY"
type input "Freeport"
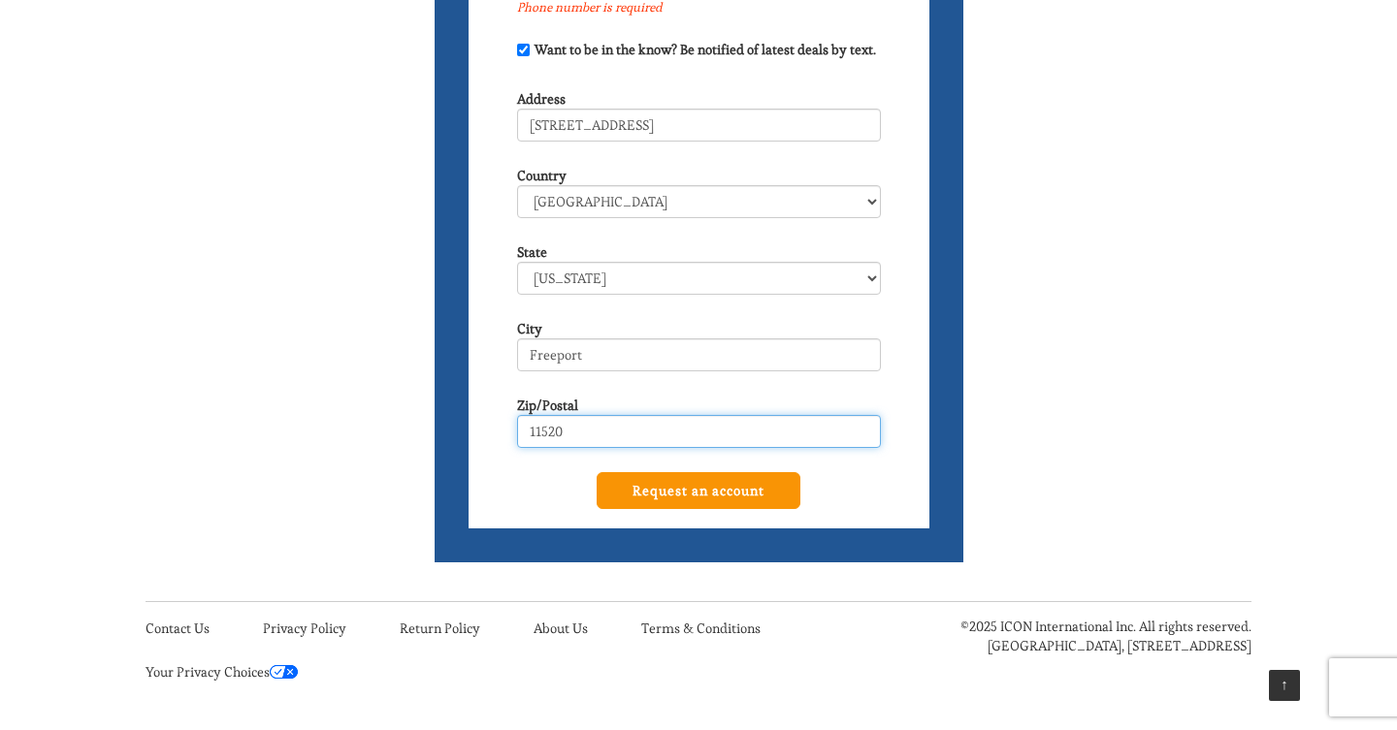
type input "11520"
click at [693, 494] on input "Request an account" at bounding box center [699, 490] width 204 height 37
